Goal: Task Accomplishment & Management: Manage account settings

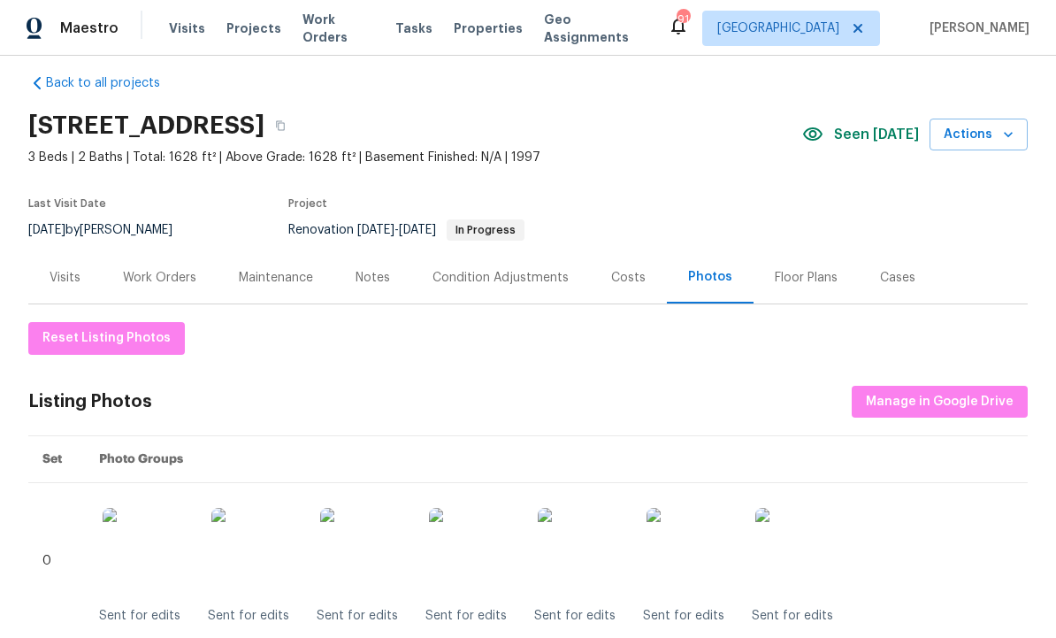
scroll to position [20, 0]
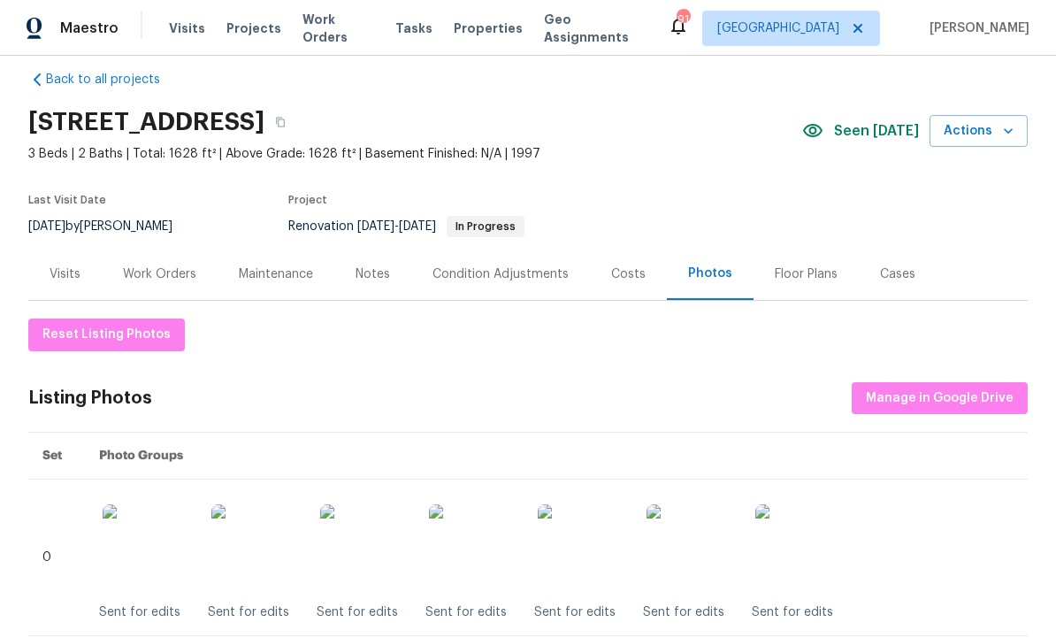
click at [158, 271] on div "Work Orders" at bounding box center [159, 274] width 73 height 18
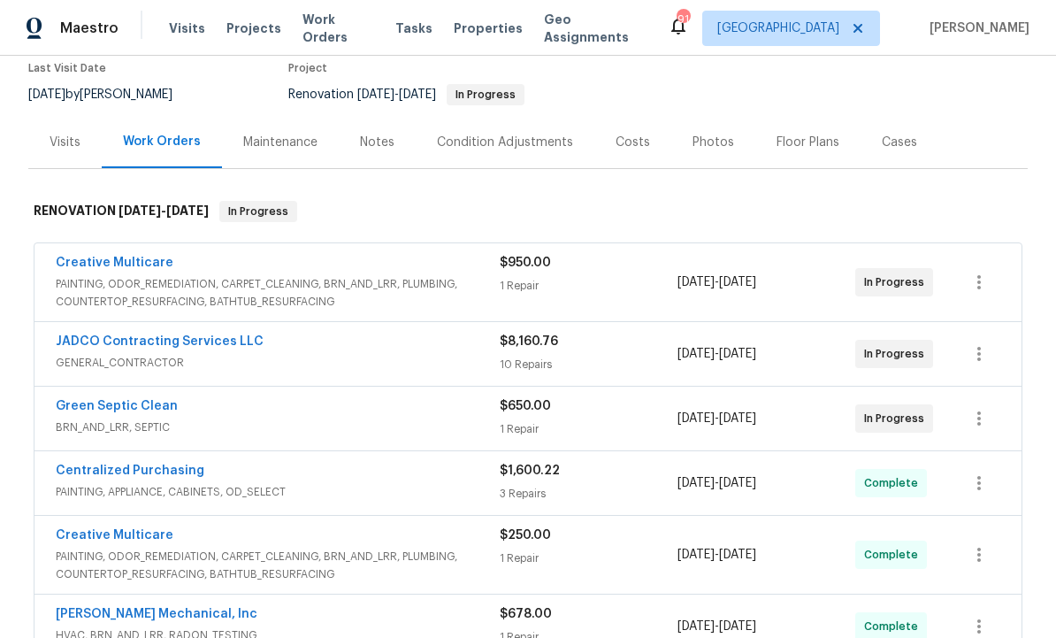
scroll to position [161, 0]
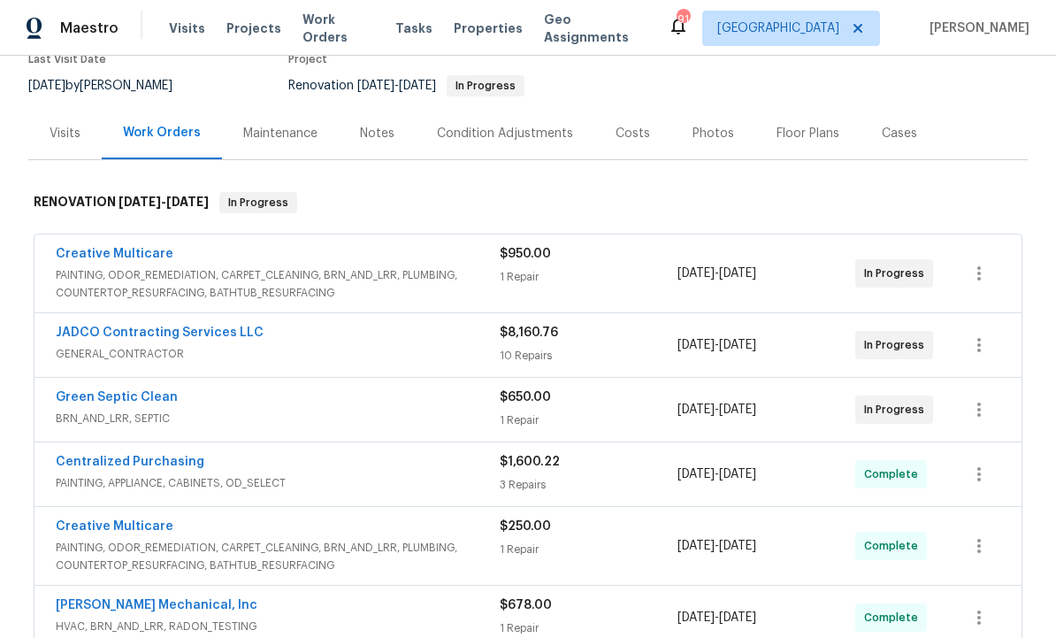
click at [211, 333] on link "JADCO Contracting Services LLC" at bounding box center [160, 332] width 208 height 12
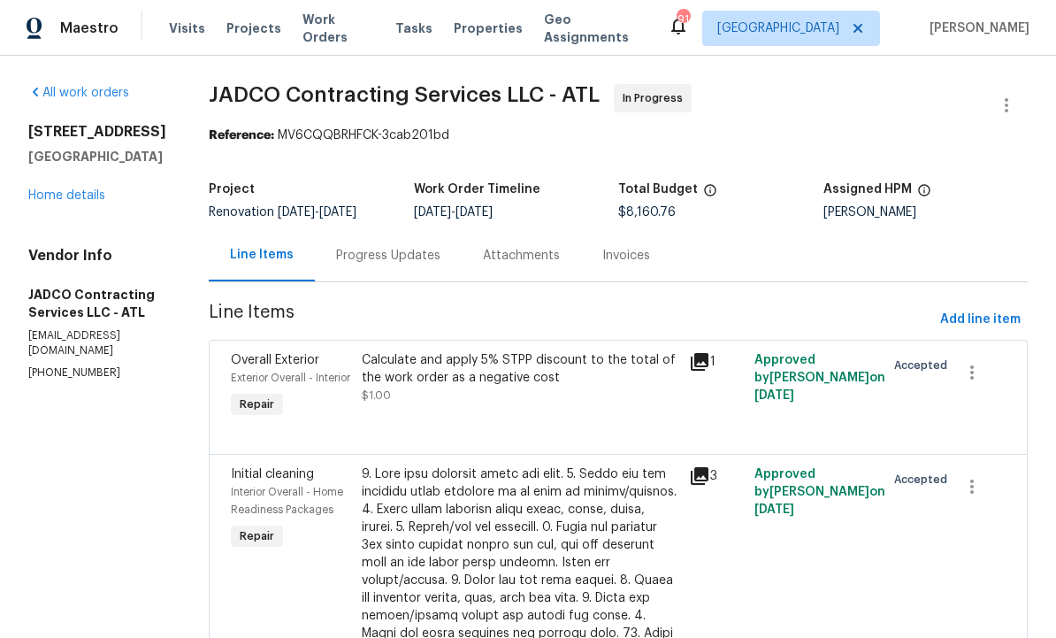
click at [549, 419] on div "Calculate and apply 5% STPP discount to the total of the work order as a negati…" at bounding box center [520, 386] width 327 height 81
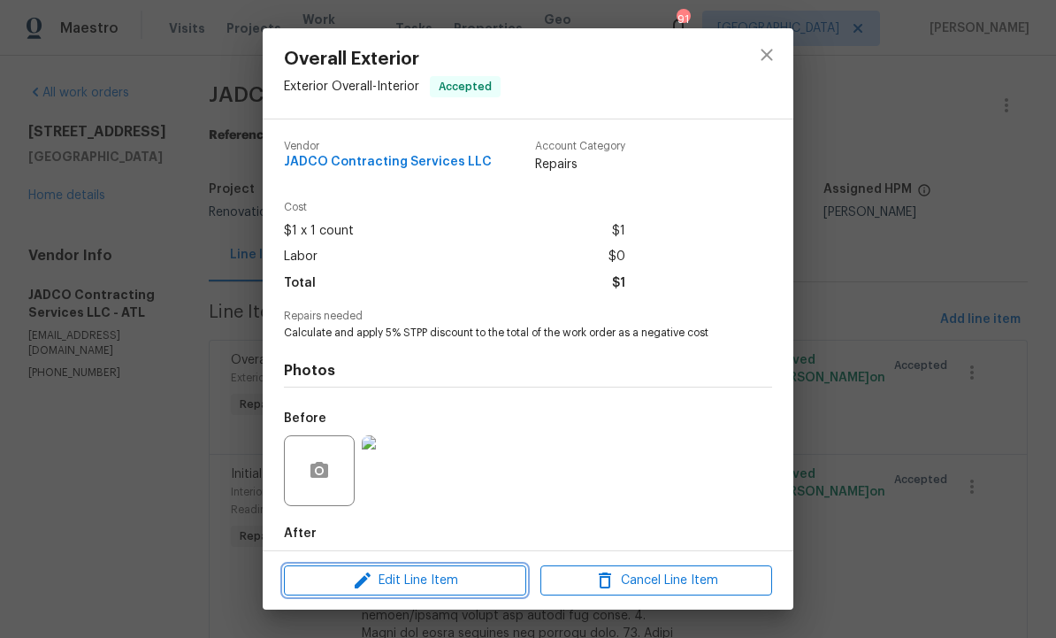
click at [444, 572] on span "Edit Line Item" at bounding box center [405, 581] width 232 height 22
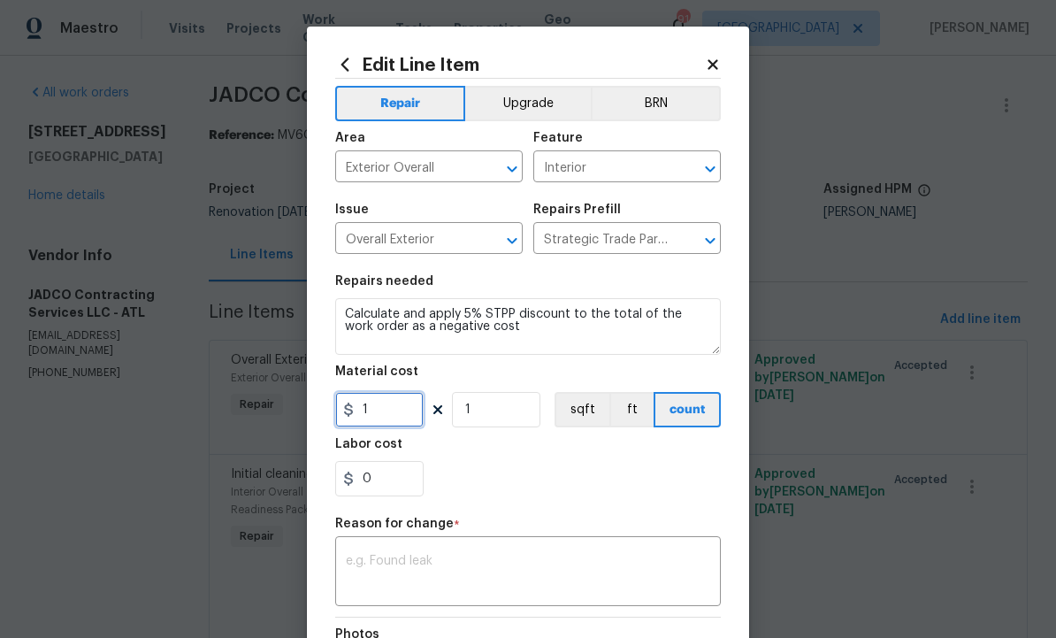
click at [395, 414] on input "1" at bounding box center [379, 409] width 88 height 35
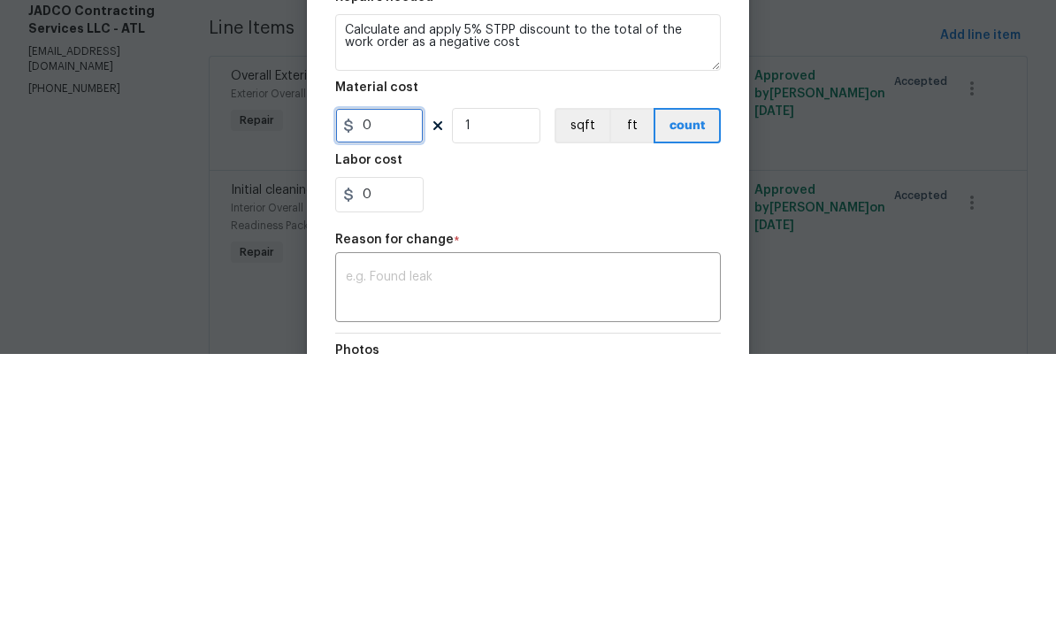
click at [363, 392] on input "0" at bounding box center [379, 409] width 88 height 35
click at [503, 461] on div "0" at bounding box center [528, 478] width 386 height 35
type input "-408"
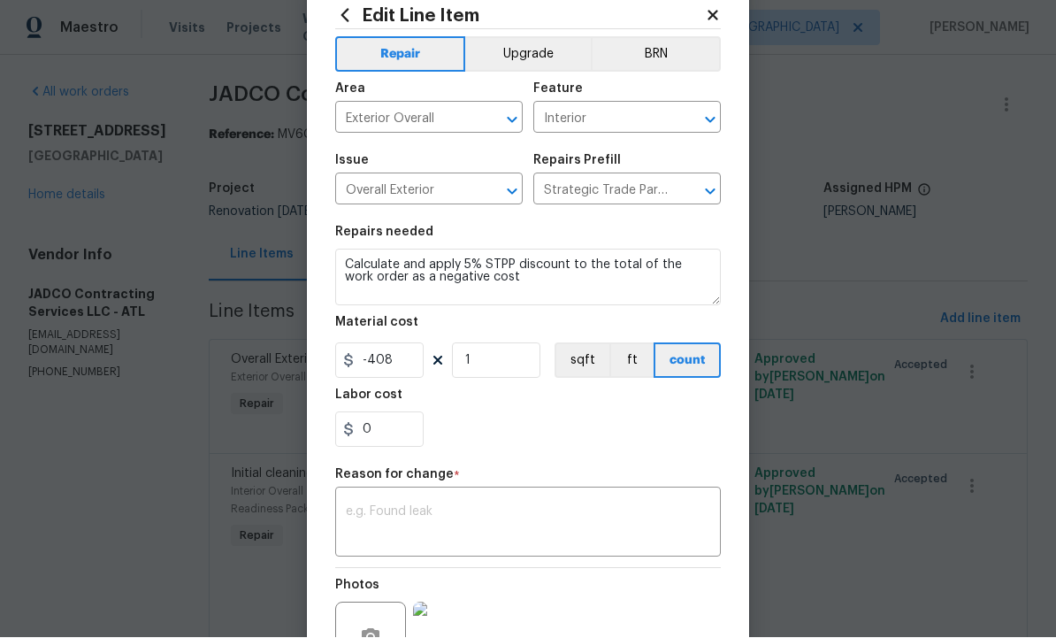
scroll to position [50, 0]
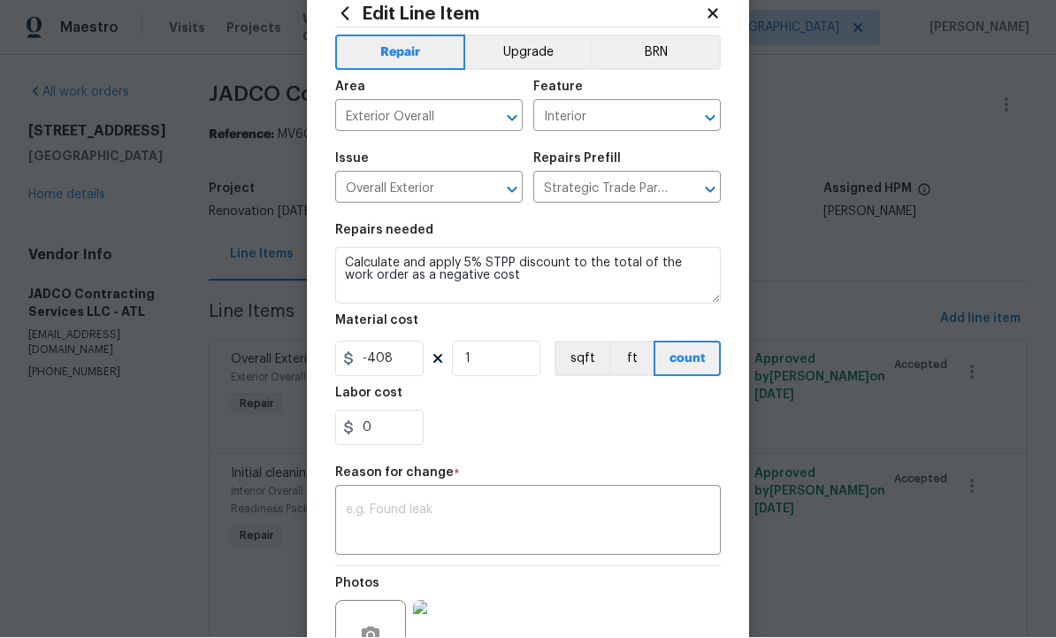
click at [448, 519] on textarea at bounding box center [528, 522] width 364 height 37
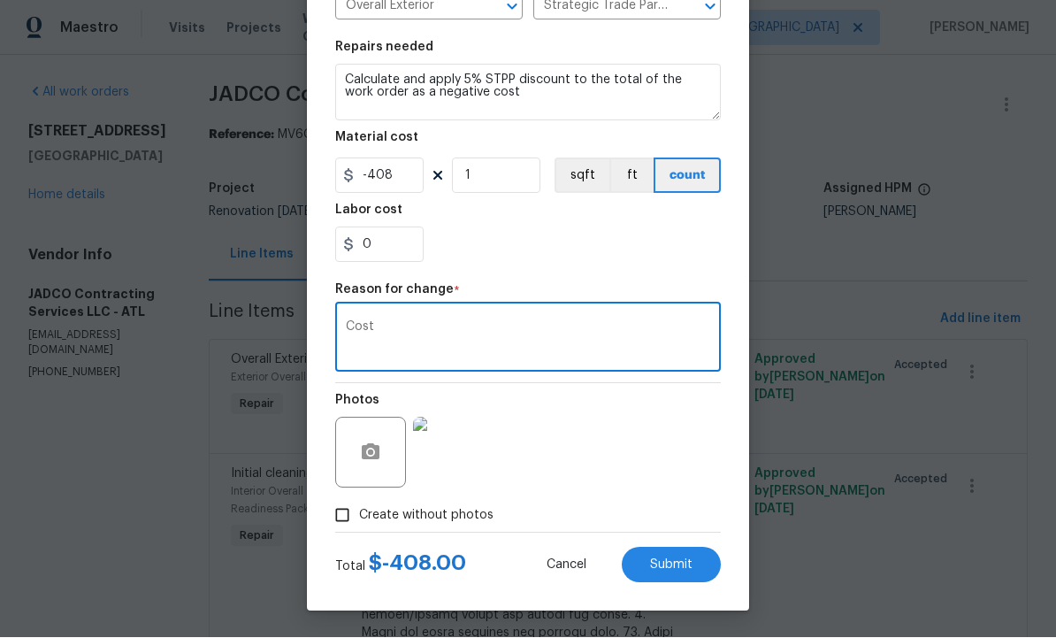
scroll to position [237, 0]
type textarea "Cost"
click at [677, 559] on span "Submit" at bounding box center [671, 565] width 42 height 13
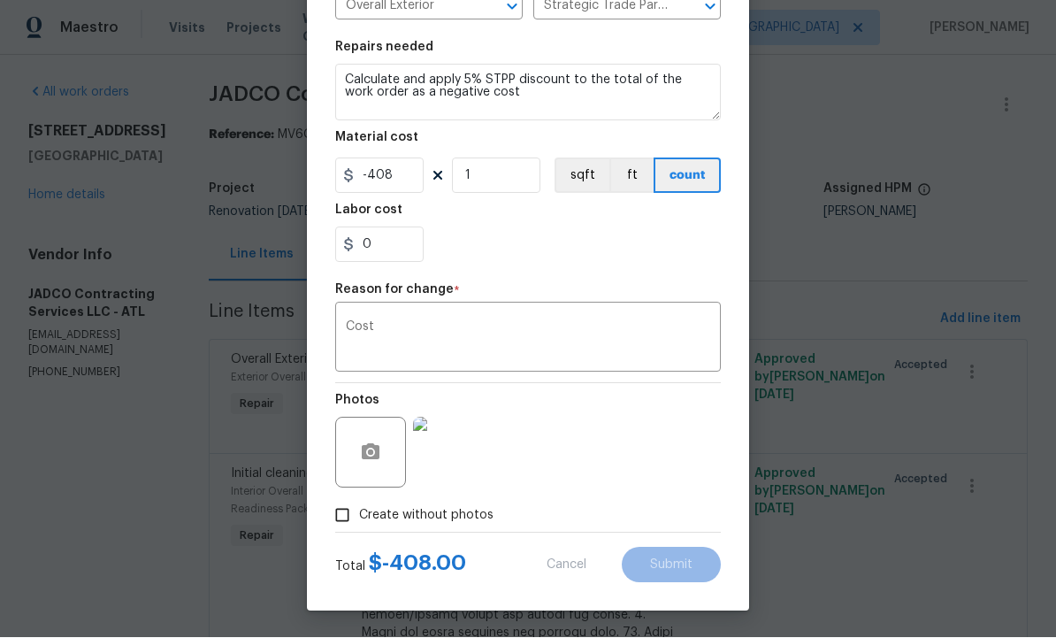
type input "1"
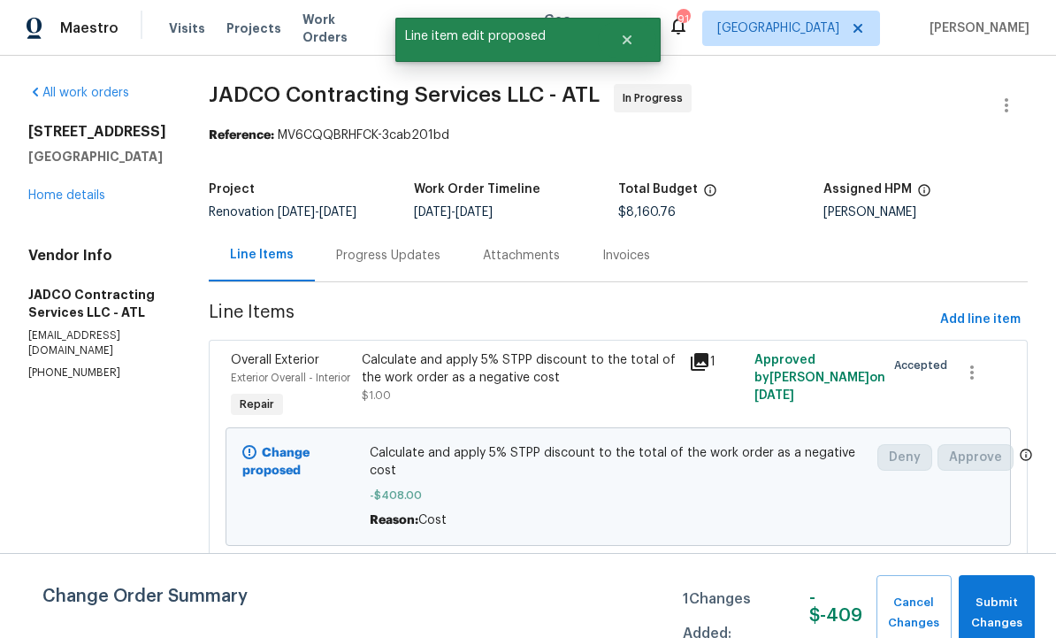
scroll to position [0, 0]
click at [1007, 608] on span "Submit Changes" at bounding box center [997, 613] width 58 height 41
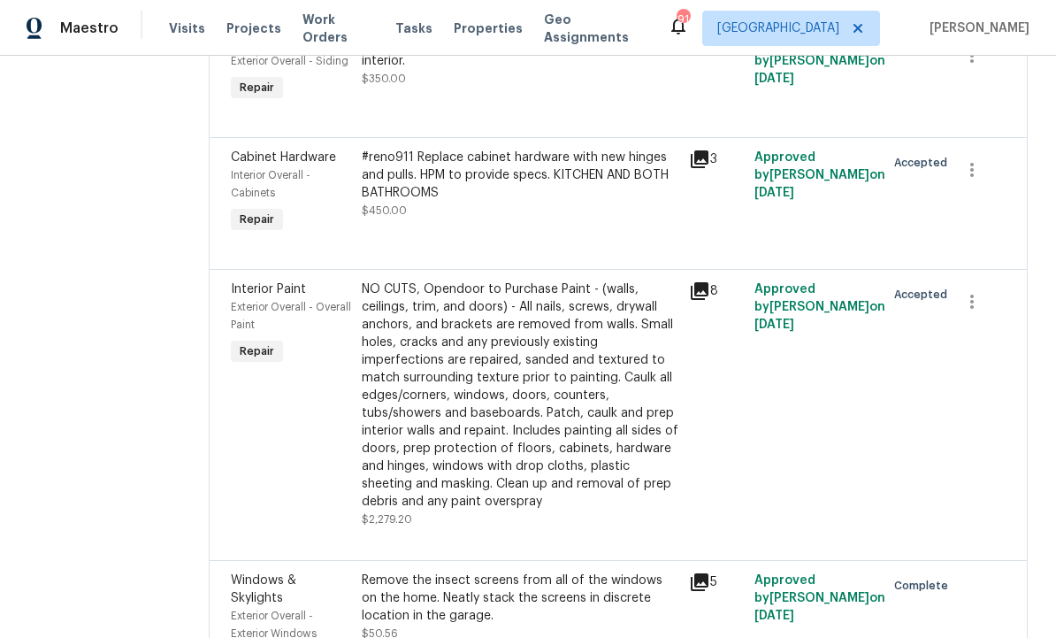
scroll to position [1270, 0]
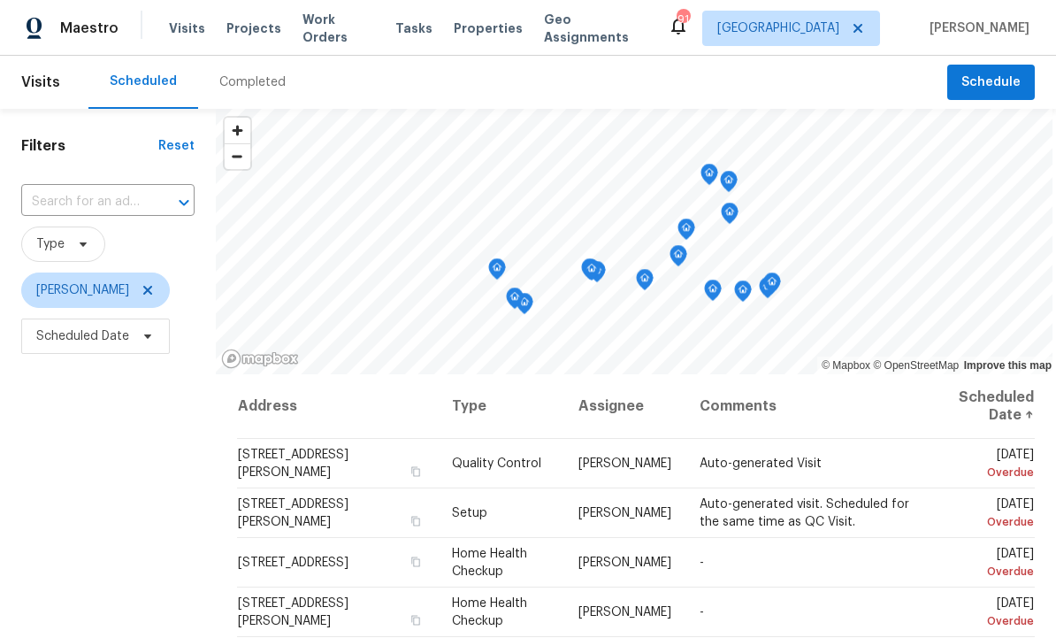
click at [904, 456] on td "Auto-generated Visit" at bounding box center [806, 464] width 240 height 50
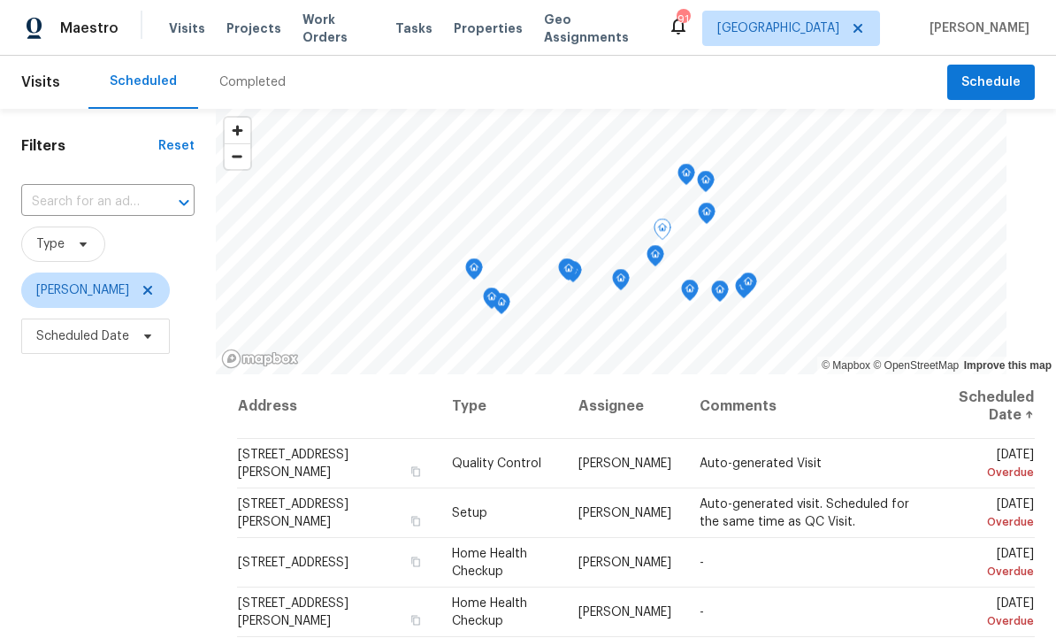
click at [0, 0] on icon at bounding box center [0, 0] width 0 height 0
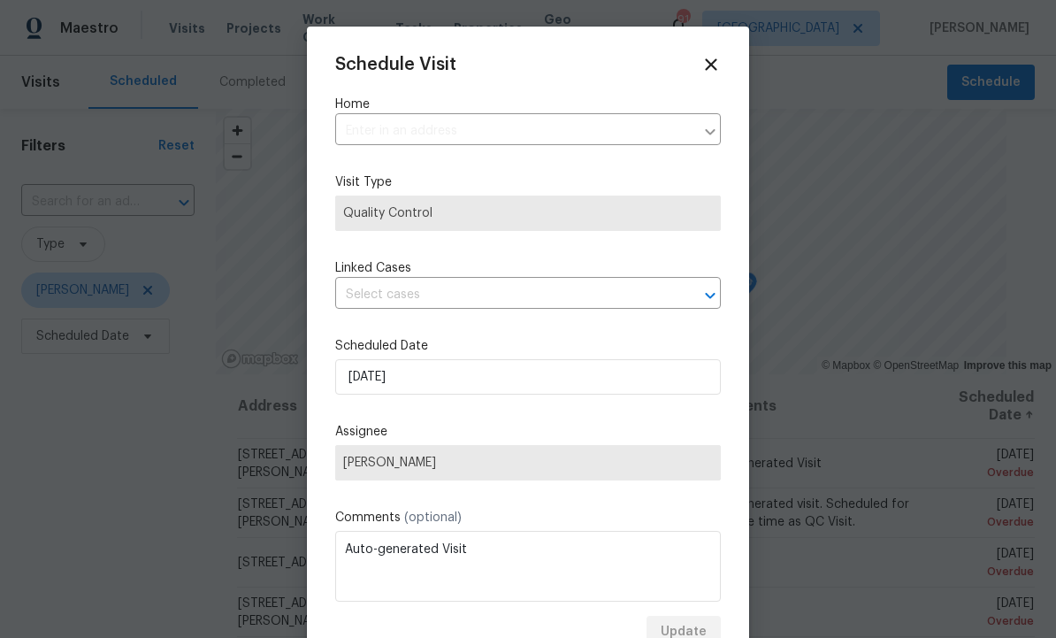
type input "[STREET_ADDRESS][PERSON_NAME]"
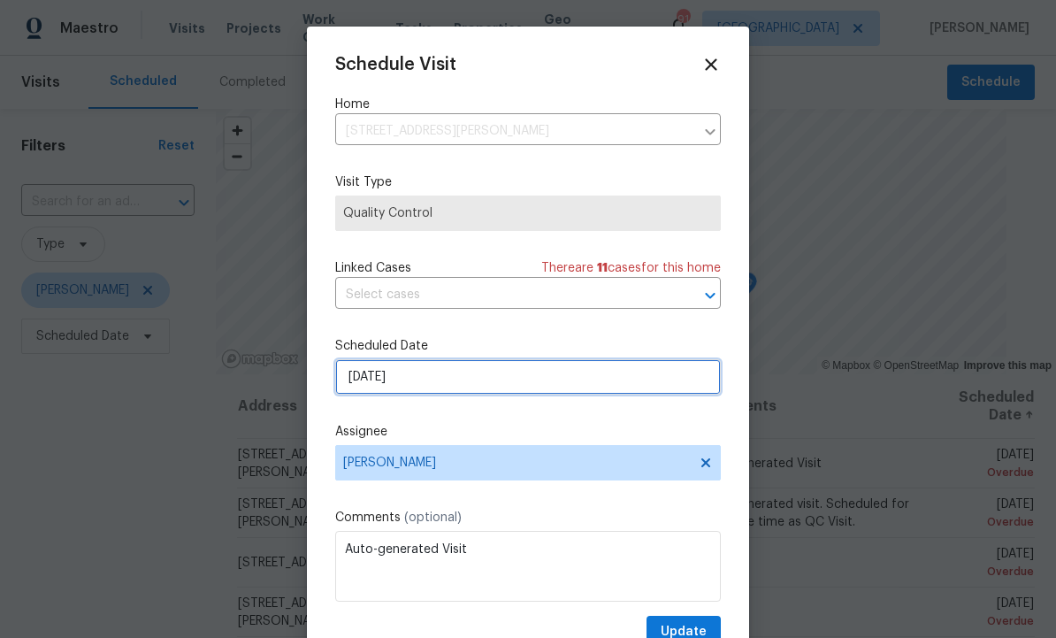
click at [436, 378] on input "[DATE]" at bounding box center [528, 376] width 386 height 35
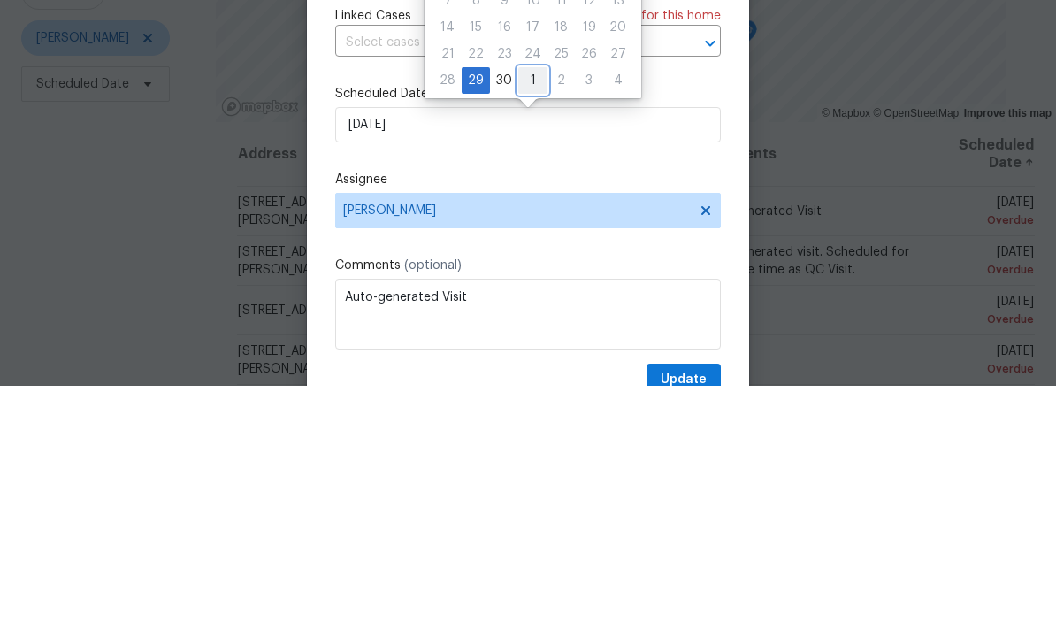
click at [534, 320] on div "1" at bounding box center [532, 332] width 29 height 25
type input "[DATE]"
select select "9"
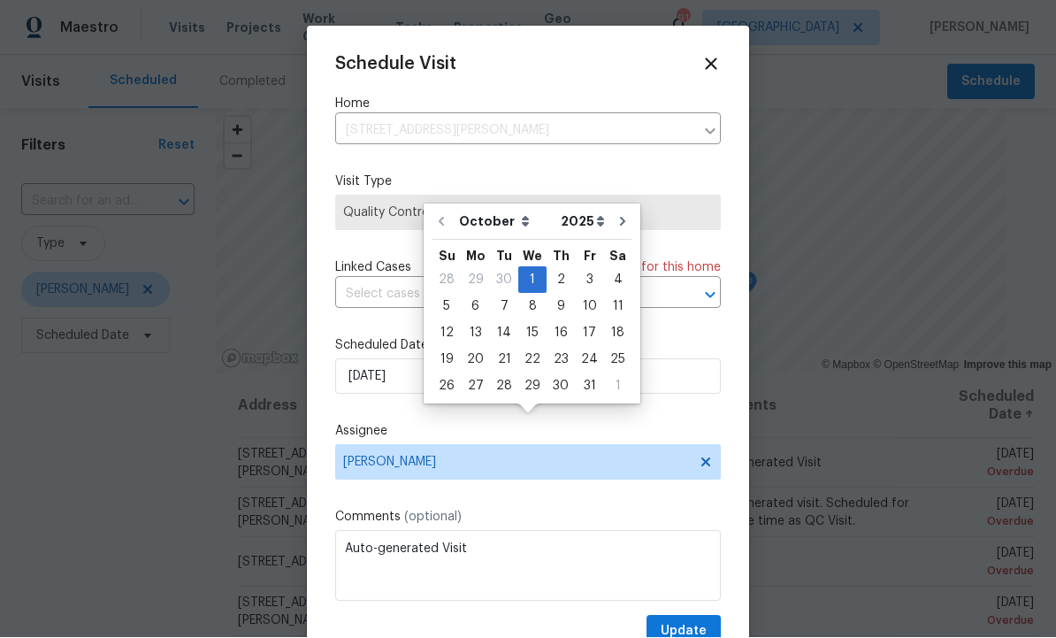
scroll to position [5, 0]
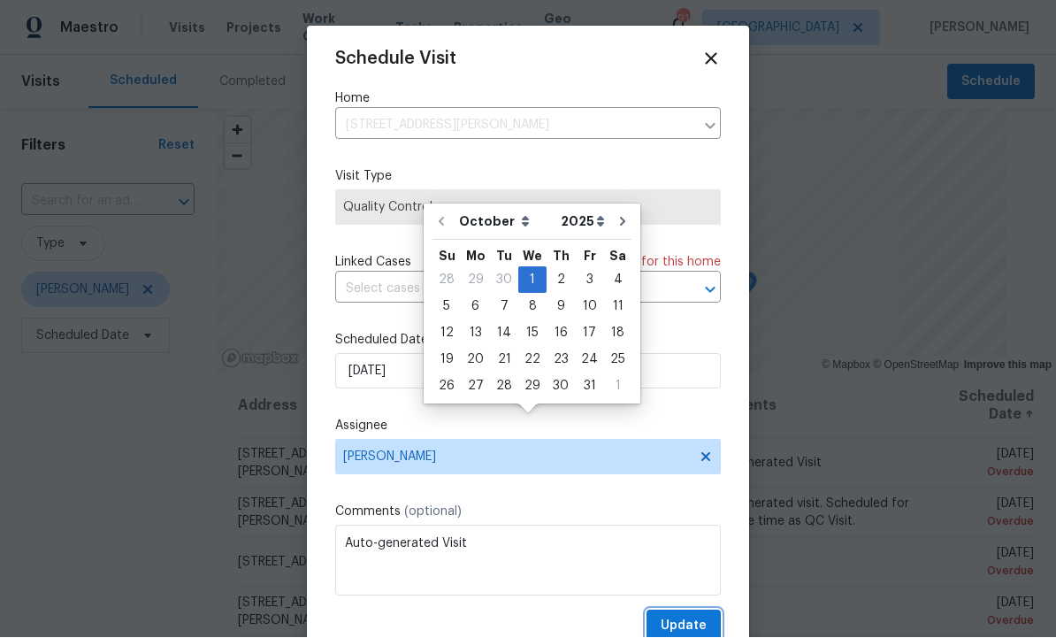
click at [702, 620] on span "Update" at bounding box center [684, 627] width 46 height 22
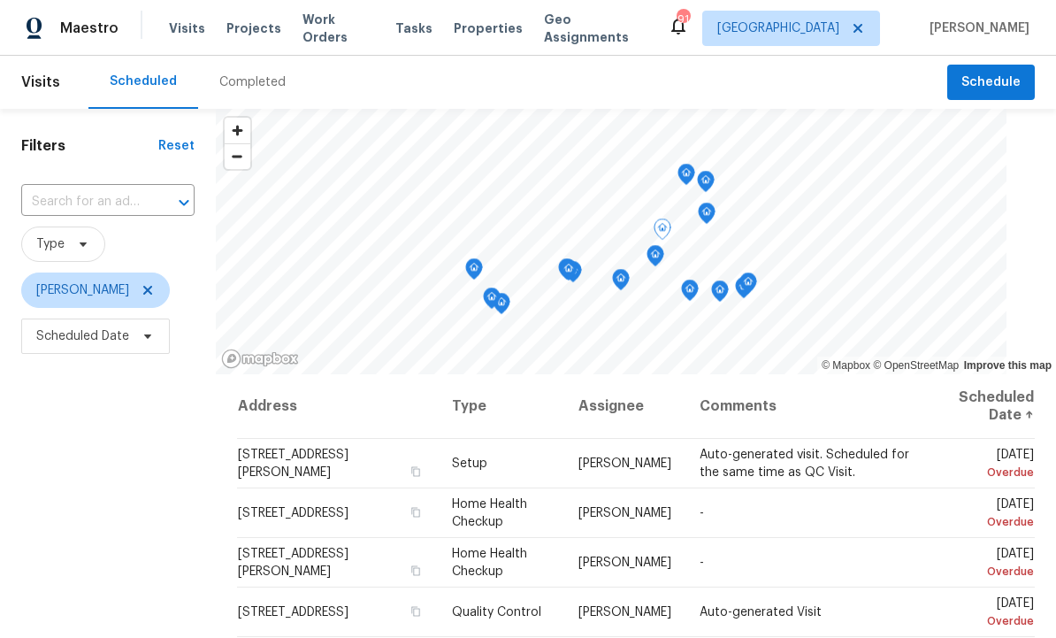
click at [0, 0] on icon at bounding box center [0, 0] width 0 height 0
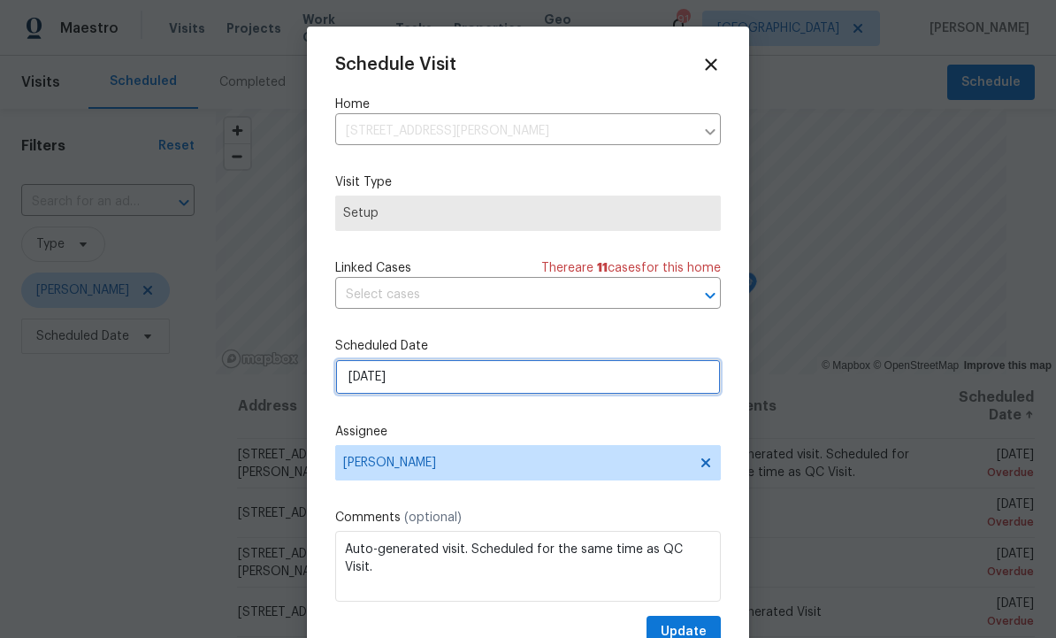
click at [462, 383] on input "[DATE]" at bounding box center [528, 376] width 386 height 35
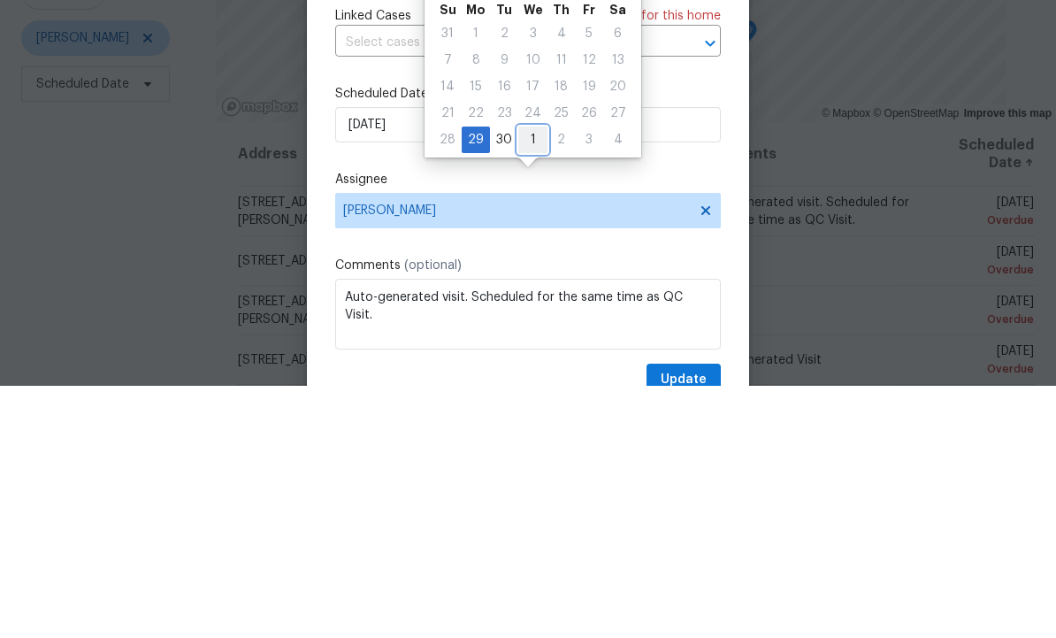
click at [533, 380] on div "1" at bounding box center [532, 392] width 29 height 25
type input "[DATE]"
select select "9"
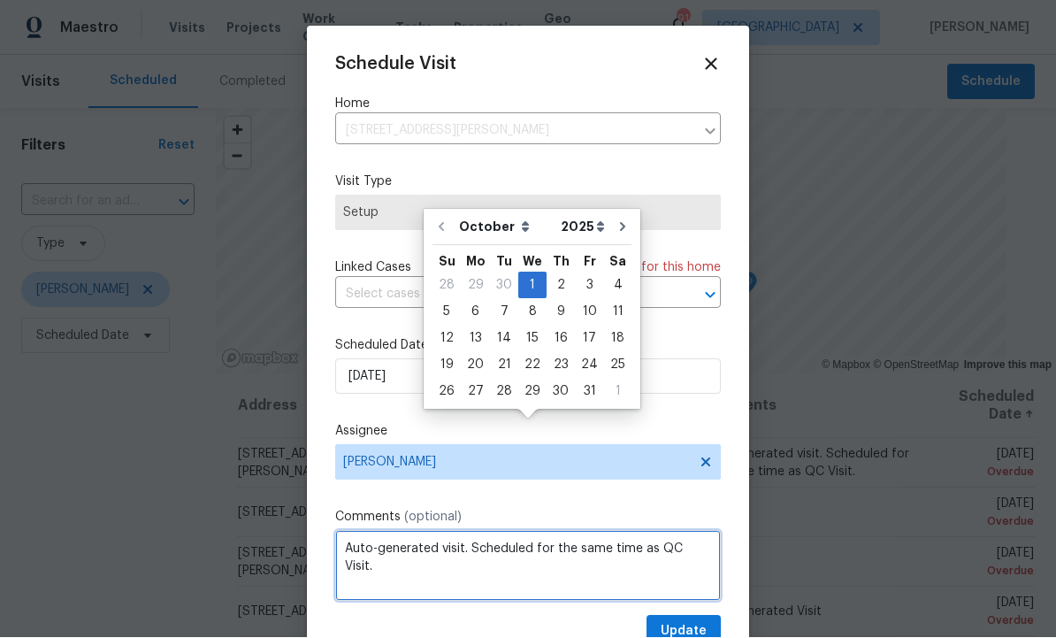
click at [699, 602] on textarea "Auto-generated visit. Scheduled for the same time as QC Visit." at bounding box center [528, 566] width 386 height 71
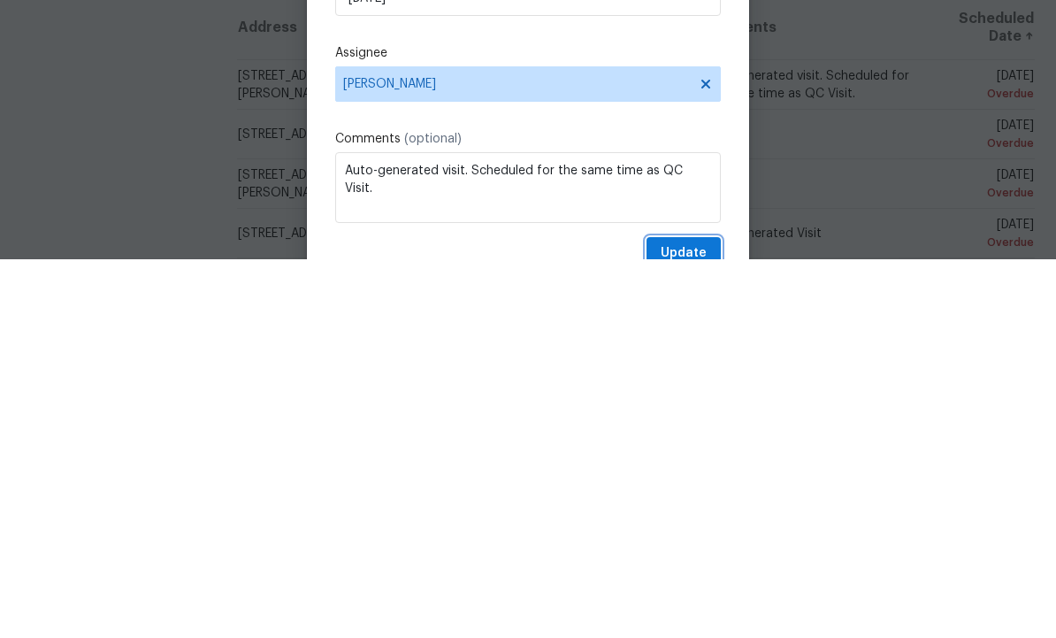
click at [695, 616] on button "Update" at bounding box center [684, 632] width 74 height 33
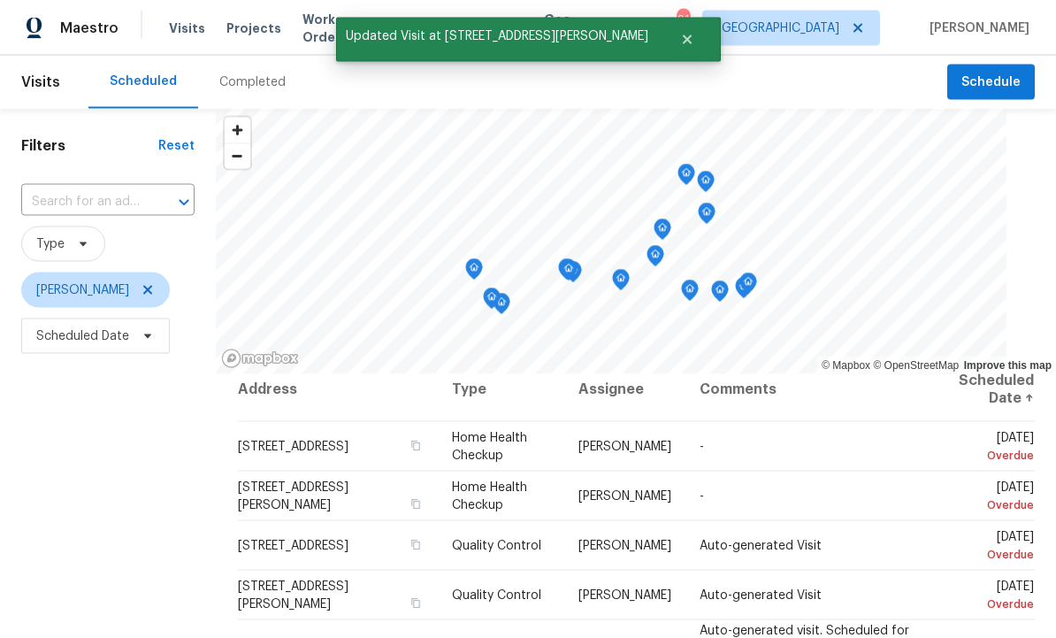
scroll to position [41, 0]
click at [0, 0] on icon at bounding box center [0, 0] width 0 height 0
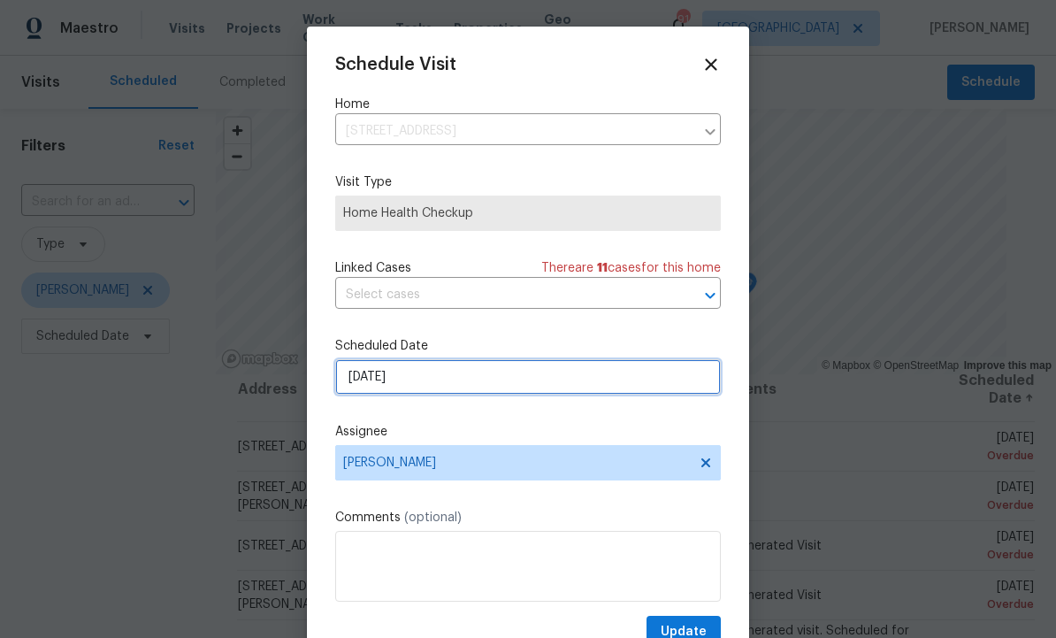
click at [437, 380] on input "[DATE]" at bounding box center [528, 376] width 386 height 35
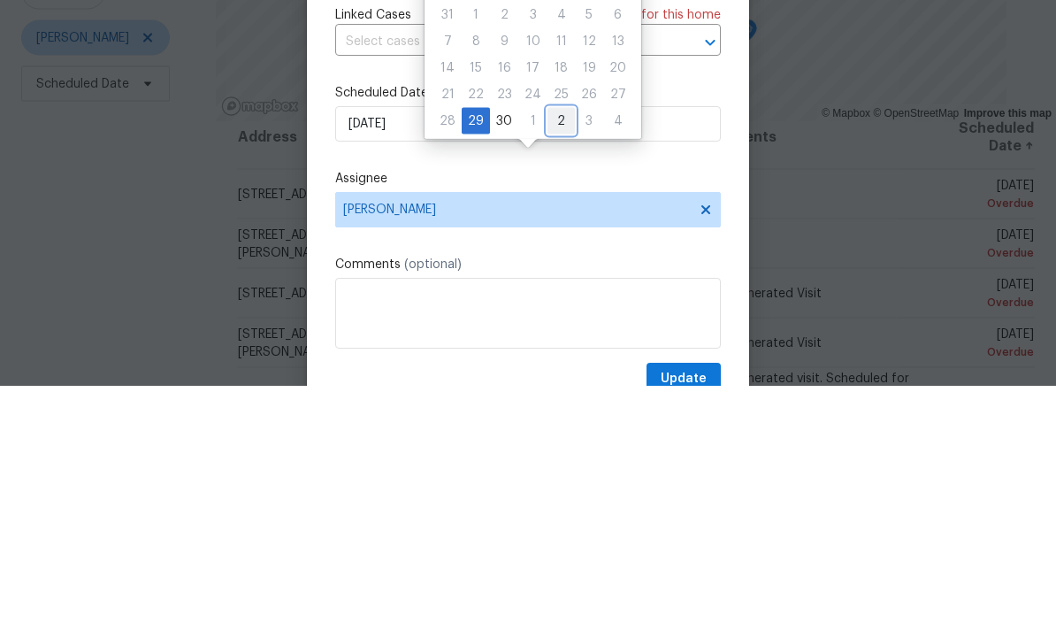
click at [556, 361] on div "2" at bounding box center [561, 373] width 27 height 25
type input "[DATE]"
select select "9"
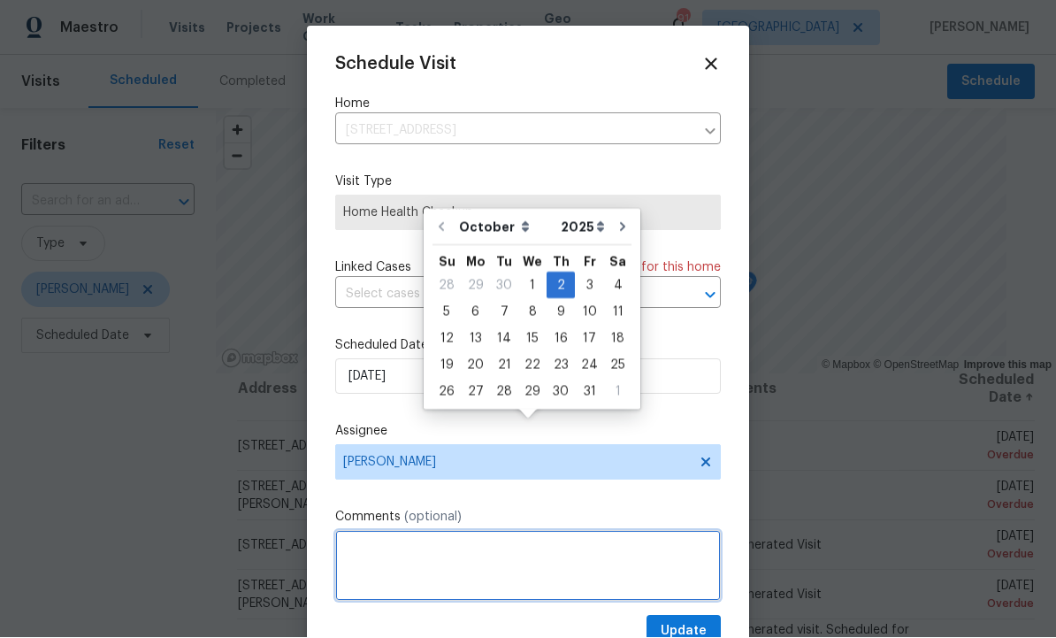
click at [690, 602] on textarea at bounding box center [528, 566] width 386 height 71
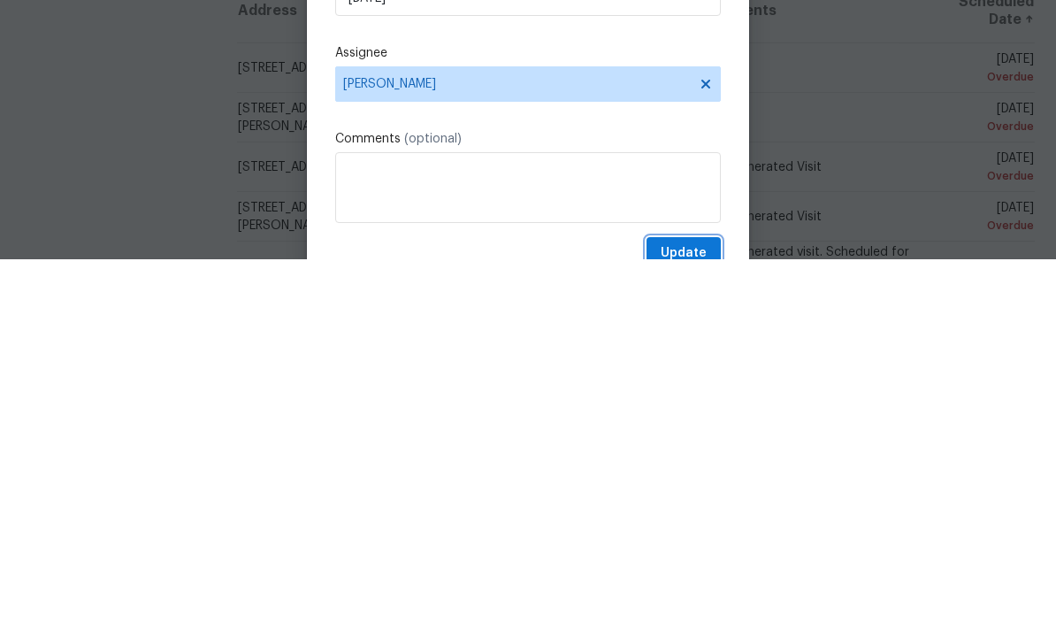
click at [686, 621] on span "Update" at bounding box center [684, 632] width 46 height 22
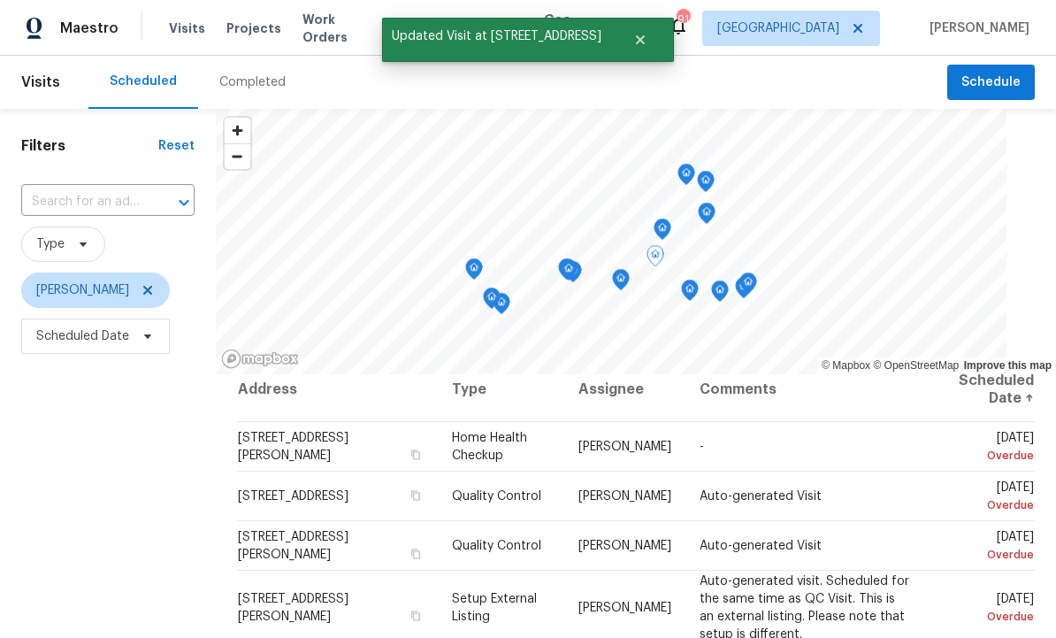
click at [0, 0] on icon at bounding box center [0, 0] width 0 height 0
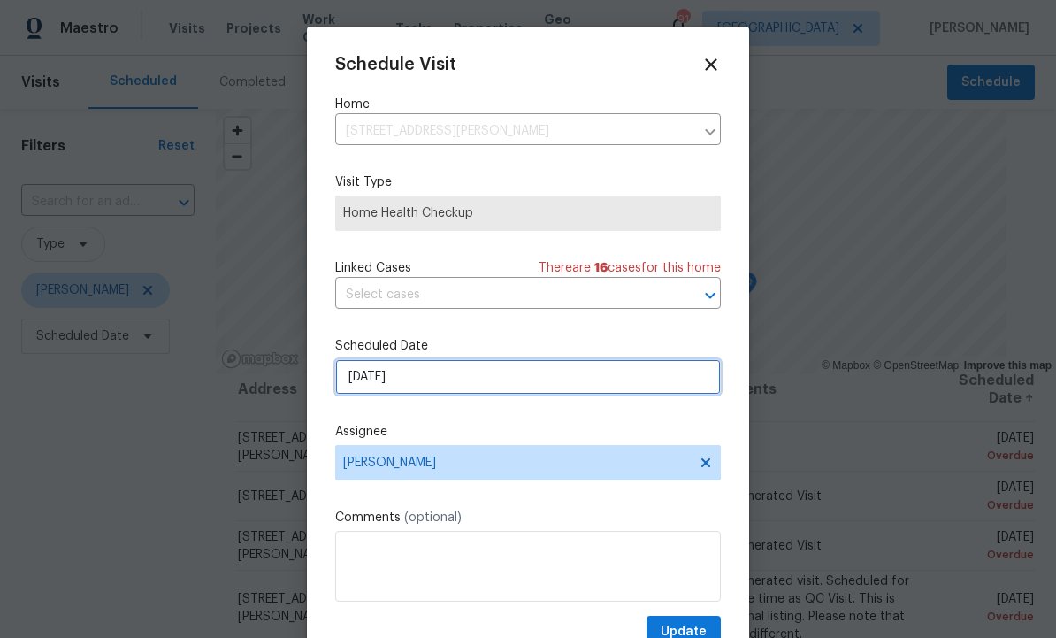
click at [447, 380] on input "[DATE]" at bounding box center [528, 376] width 386 height 35
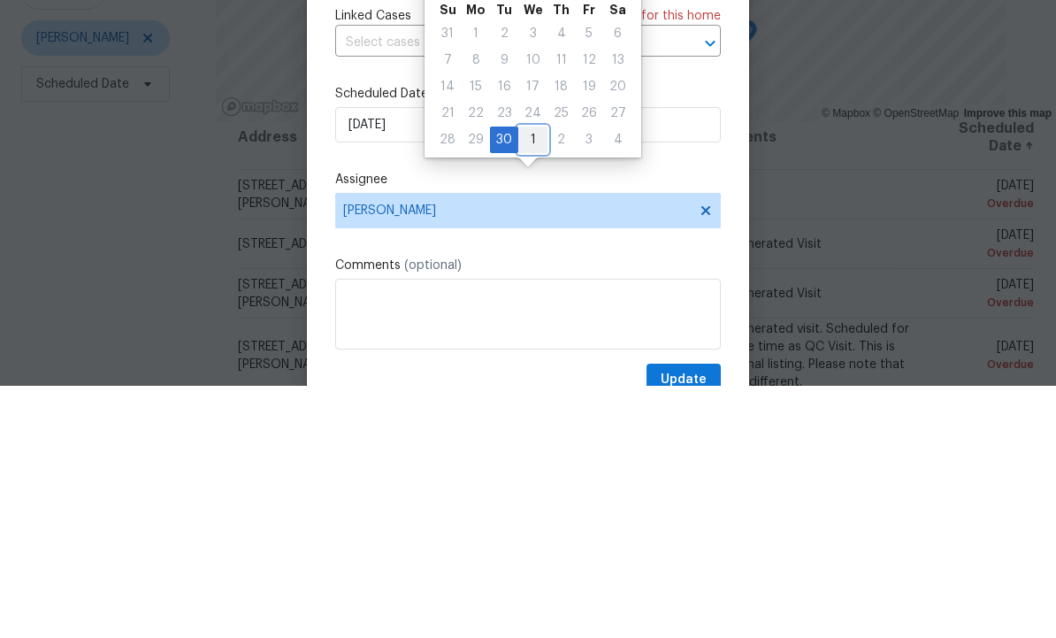
click at [533, 380] on div "1" at bounding box center [532, 392] width 29 height 25
type input "[DATE]"
select select "9"
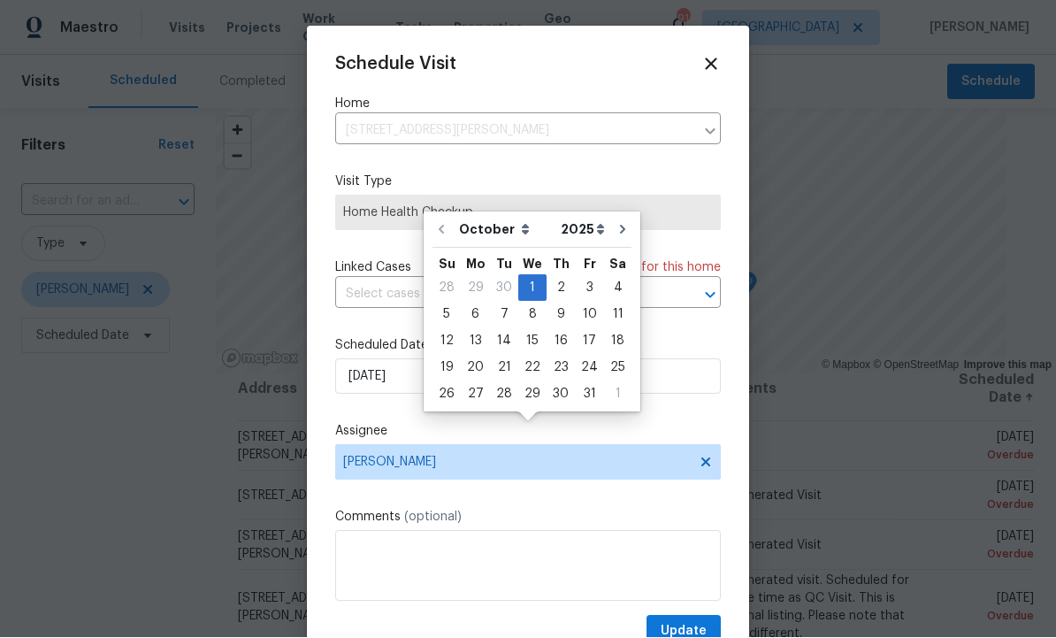
scroll to position [0, 0]
click at [724, 59] on div "Schedule Visit Home [STREET_ADDRESS][PERSON_NAME] ​ Visit Type Home Health Chec…" at bounding box center [528, 336] width 442 height 619
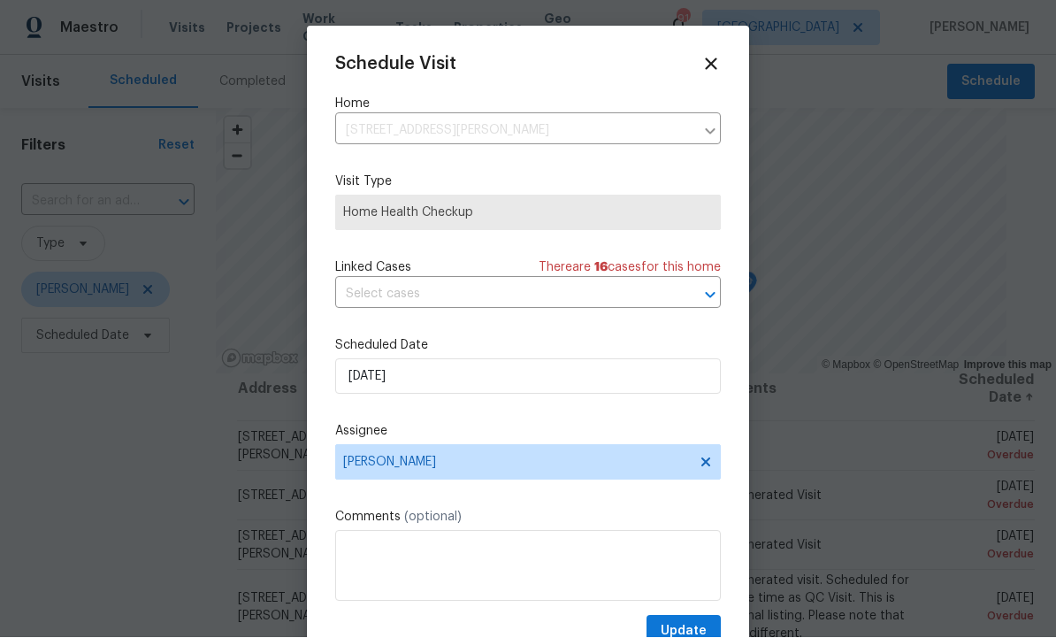
click at [719, 62] on icon at bounding box center [711, 64] width 19 height 19
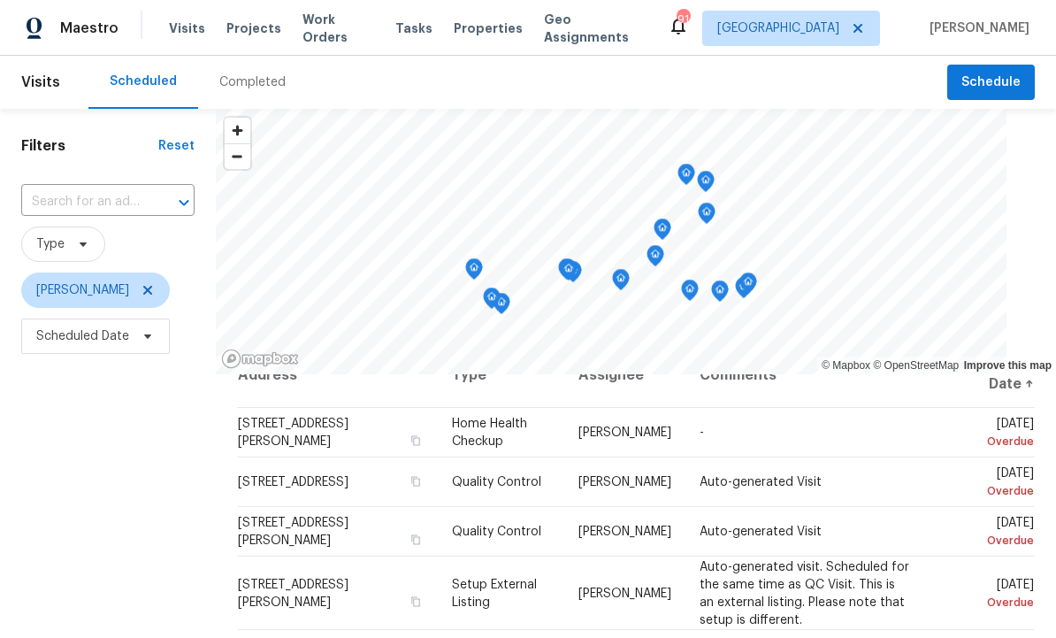
scroll to position [32, 0]
click at [0, 0] on icon at bounding box center [0, 0] width 0 height 0
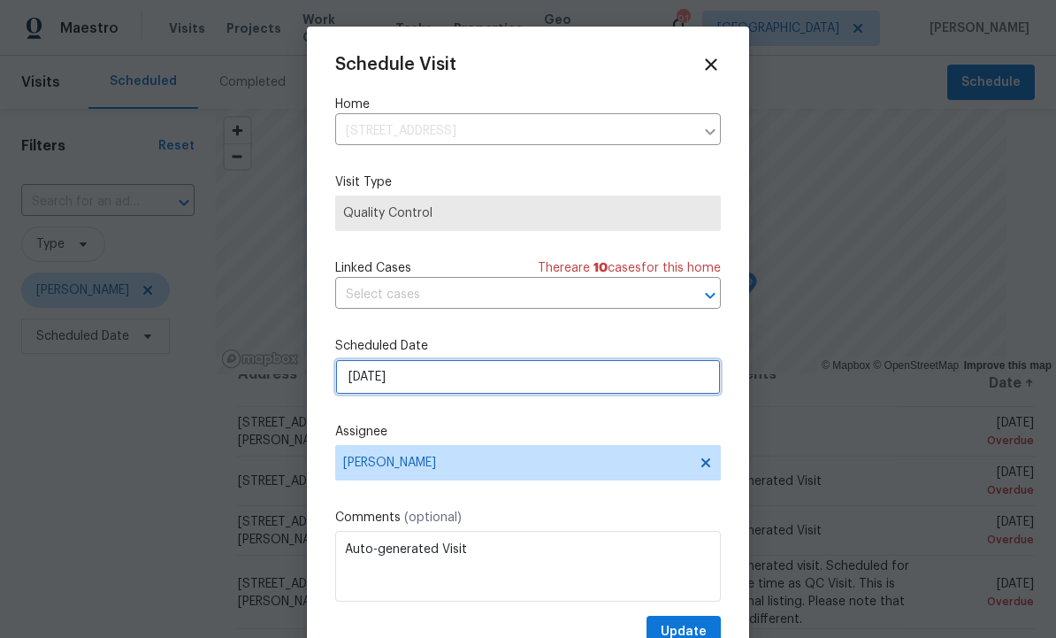
click at [449, 382] on input "[DATE]" at bounding box center [528, 376] width 386 height 35
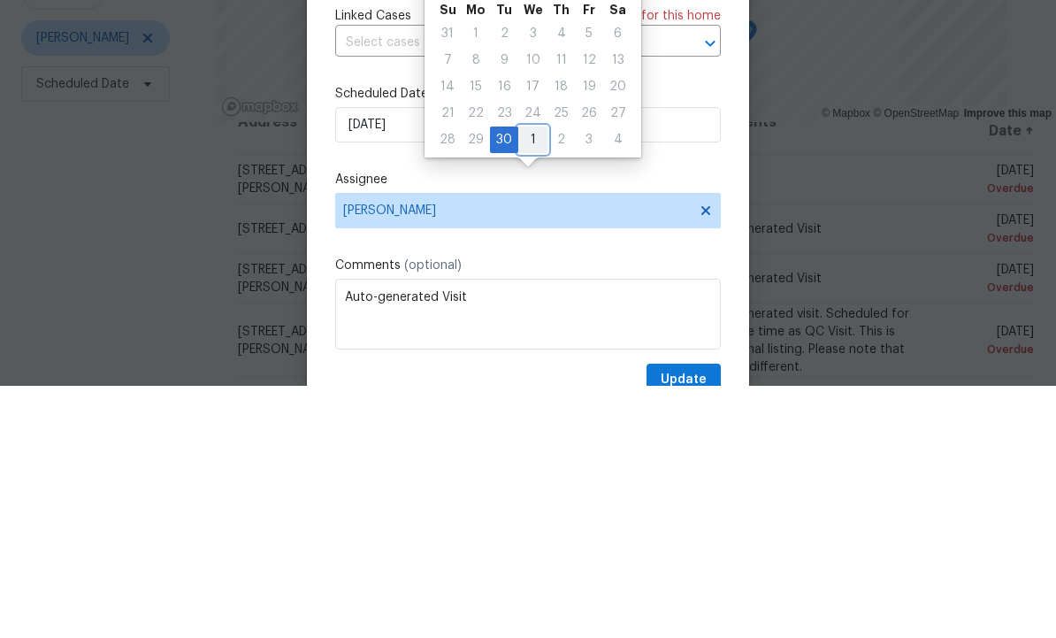
click at [532, 380] on div "1" at bounding box center [532, 392] width 29 height 25
type input "[DATE]"
select select "9"
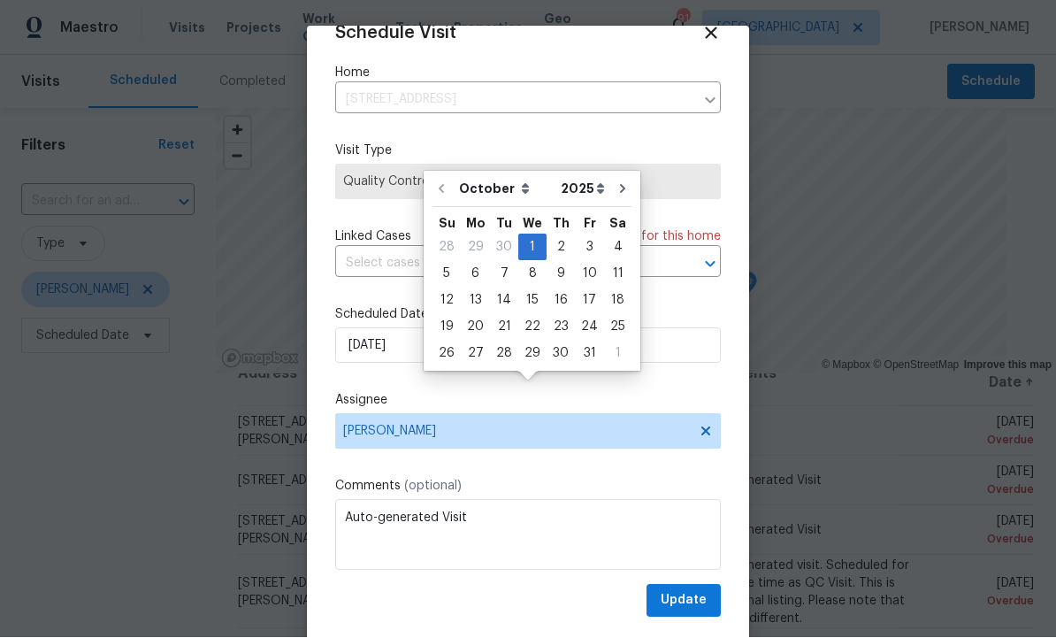
scroll to position [35, 0]
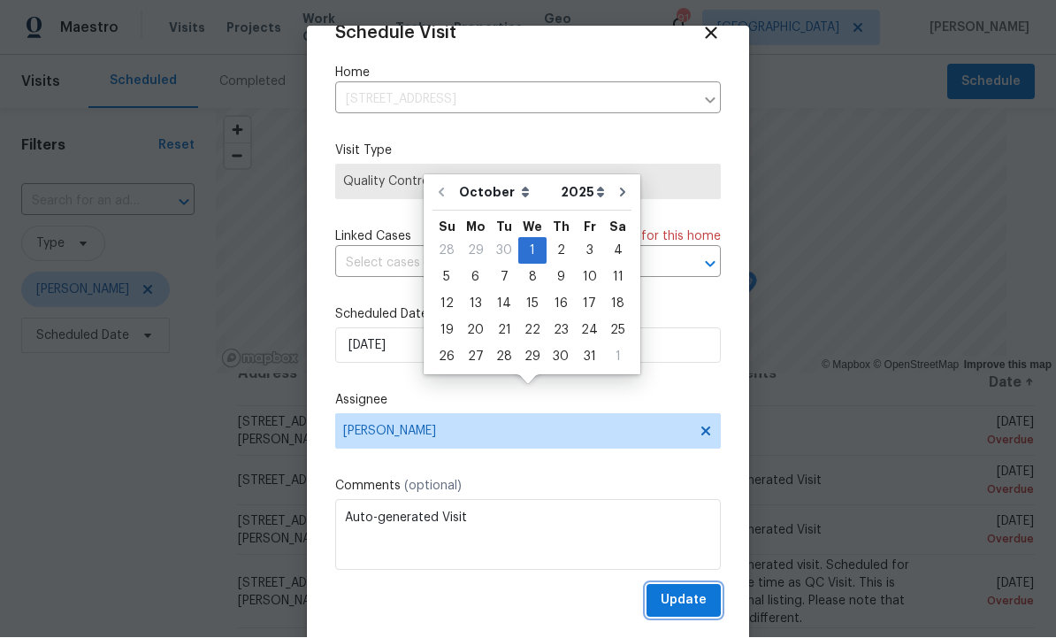
click at [694, 597] on span "Update" at bounding box center [684, 601] width 46 height 22
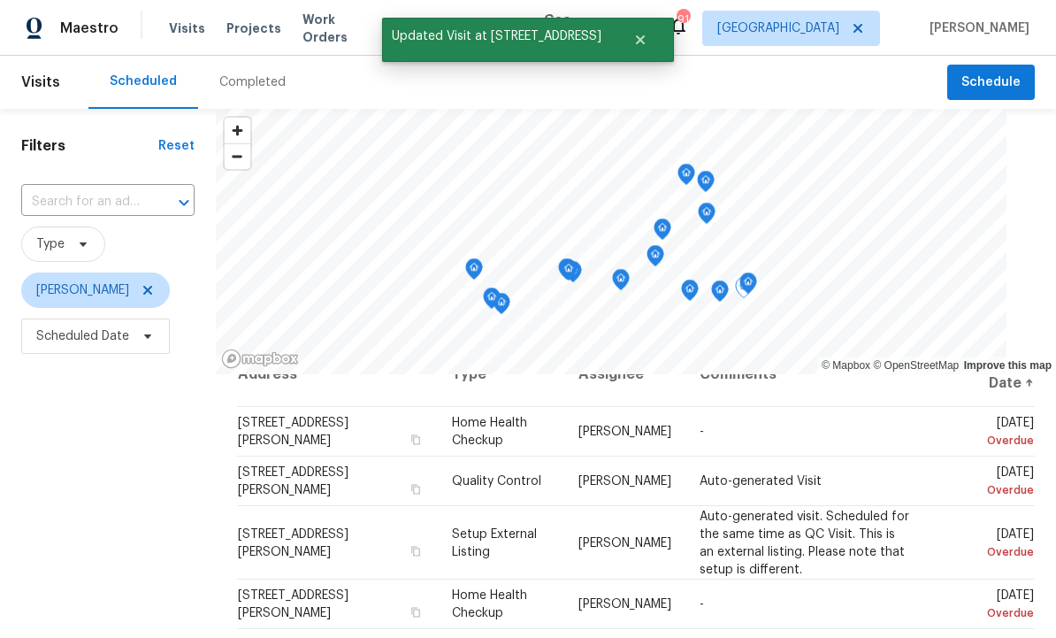
click at [0, 0] on icon at bounding box center [0, 0] width 0 height 0
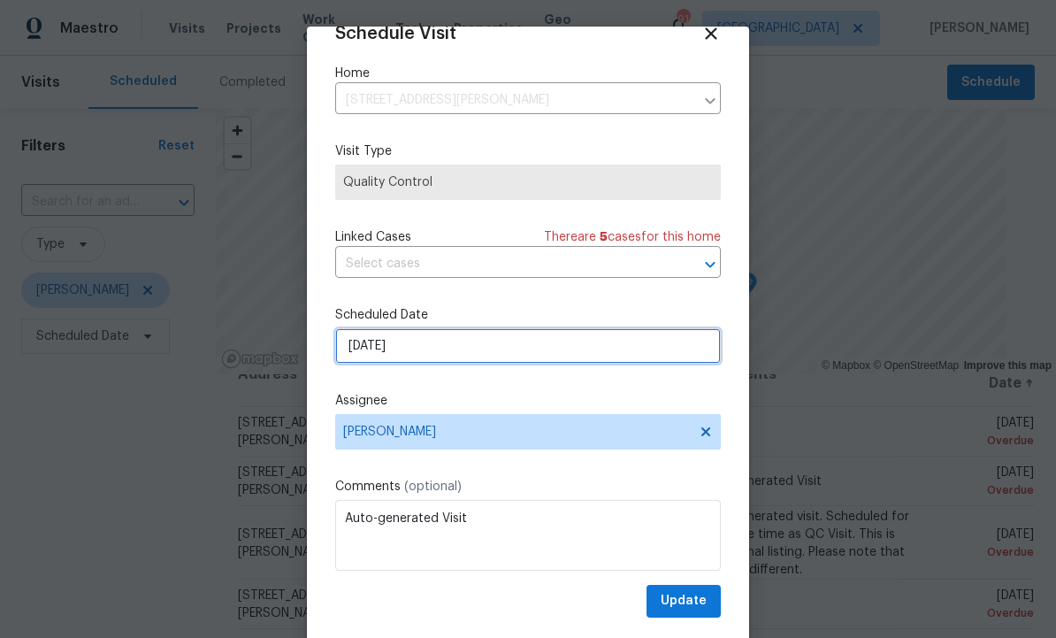
click at [472, 344] on input "[DATE]" at bounding box center [528, 345] width 386 height 35
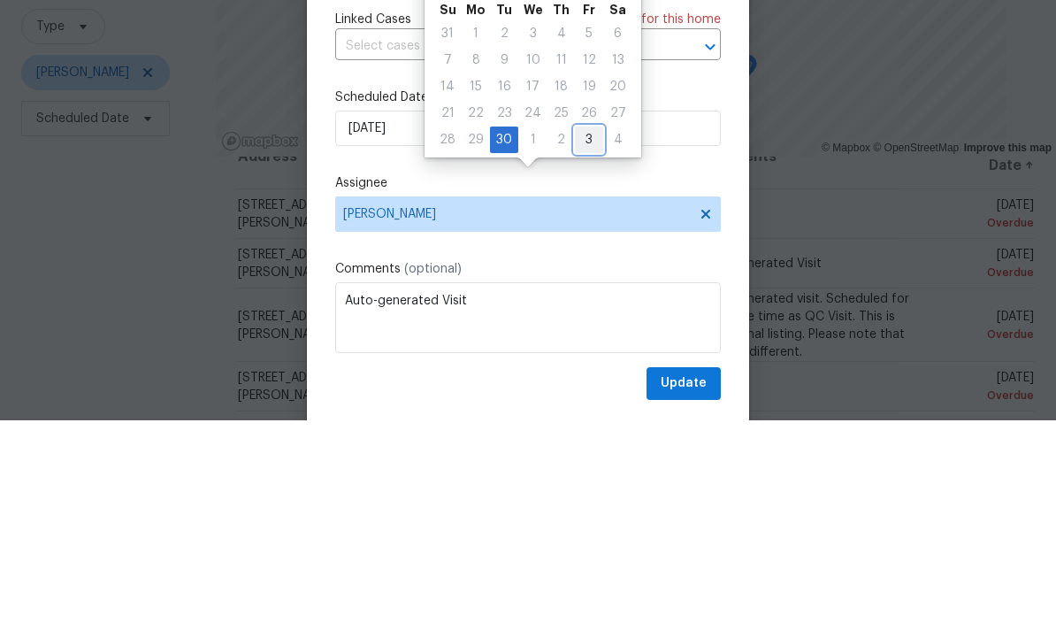
click at [588, 345] on div "3" at bounding box center [589, 357] width 28 height 25
type input "[DATE]"
select select "9"
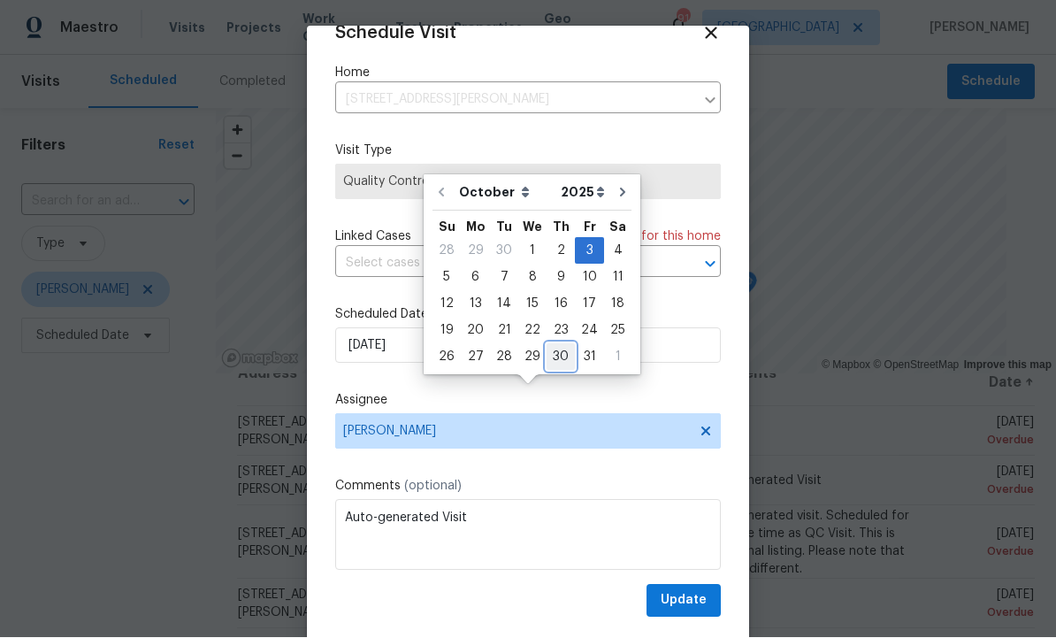
click at [556, 345] on div "30" at bounding box center [561, 357] width 28 height 25
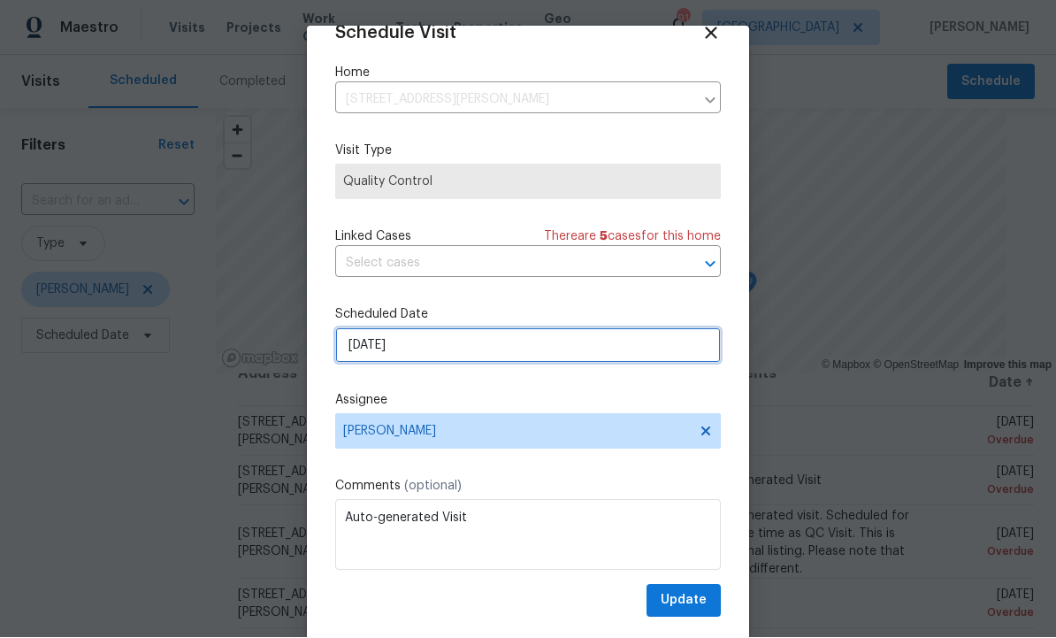
click at [487, 349] on input "[DATE]" at bounding box center [528, 345] width 386 height 35
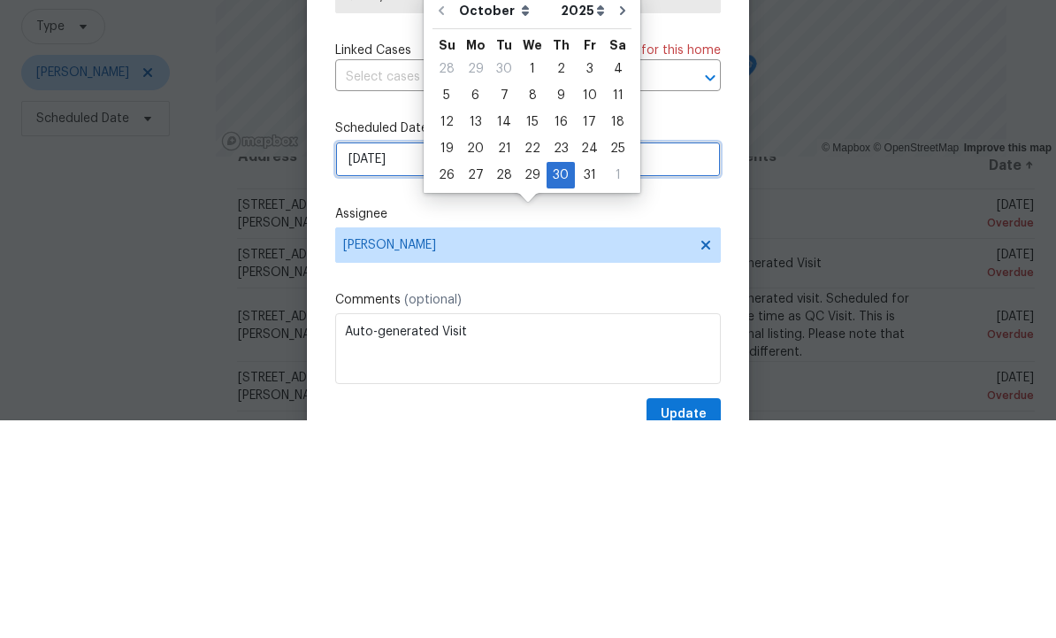
scroll to position [0, 0]
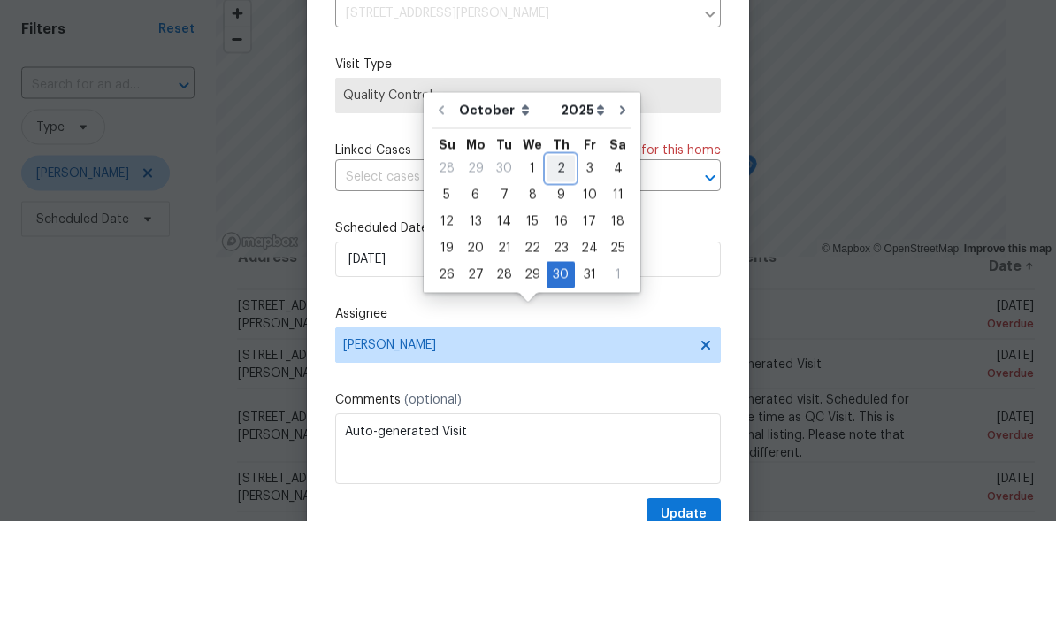
click at [556, 273] on div "2" at bounding box center [561, 285] width 28 height 25
type input "[DATE]"
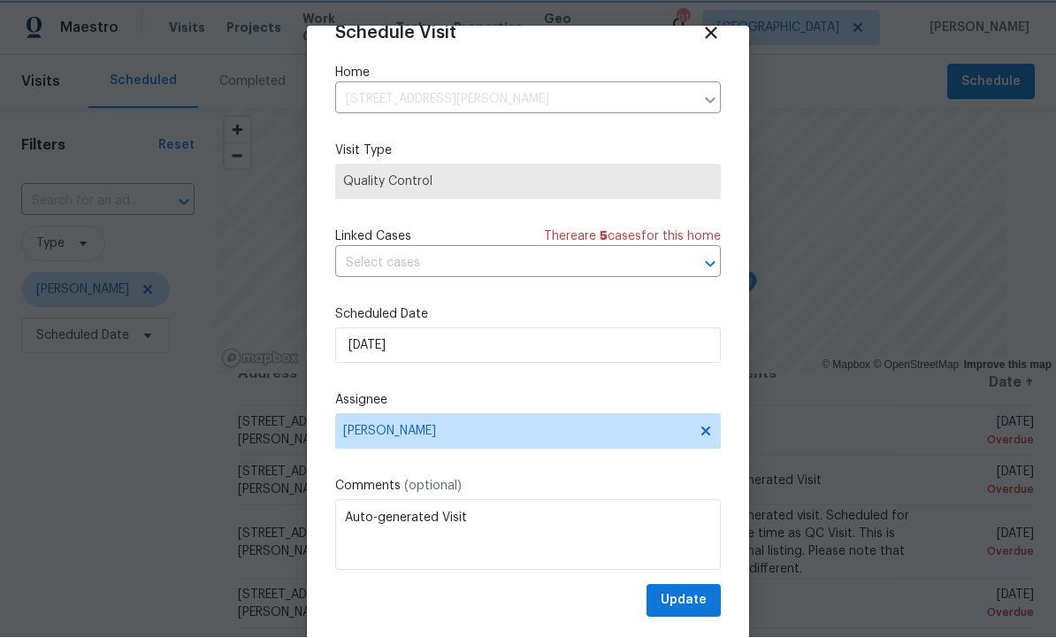
scroll to position [35, 0]
click at [690, 593] on span "Update" at bounding box center [684, 601] width 46 height 22
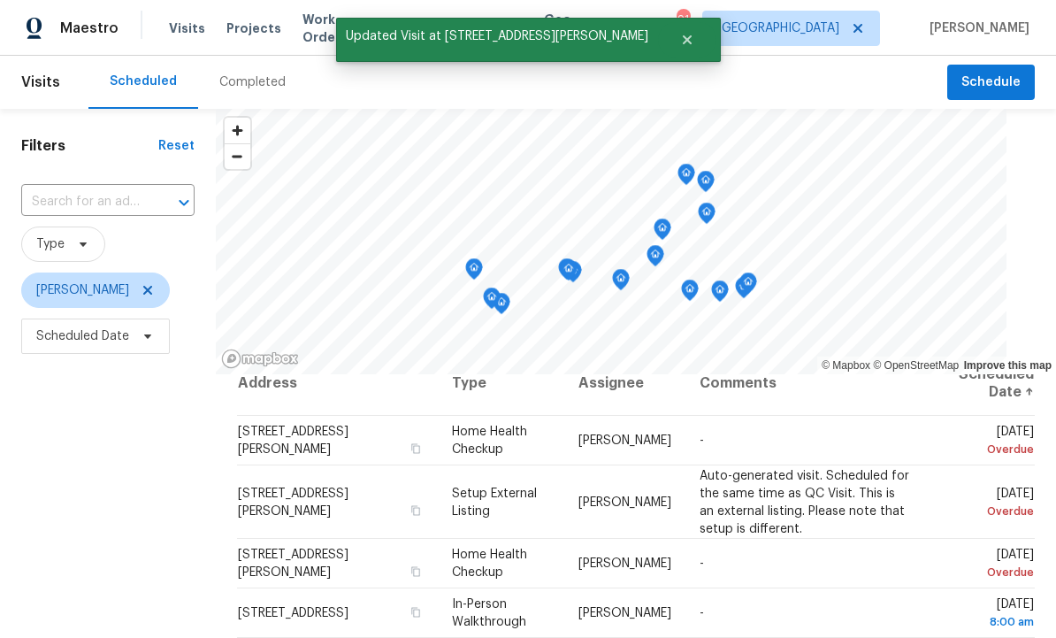
scroll to position [39, 0]
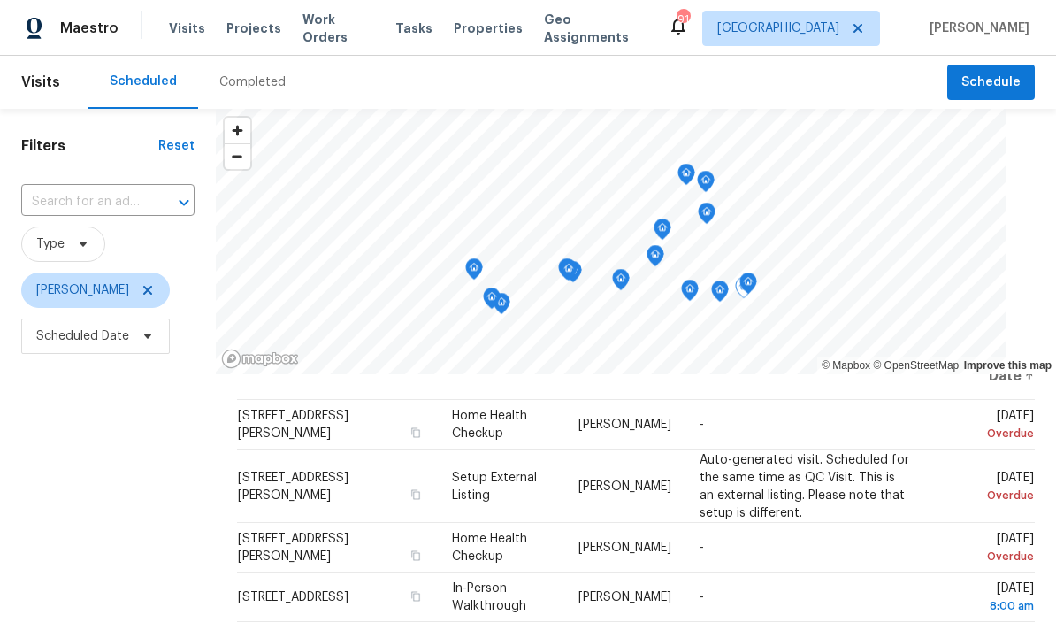
click at [0, 0] on icon at bounding box center [0, 0] width 0 height 0
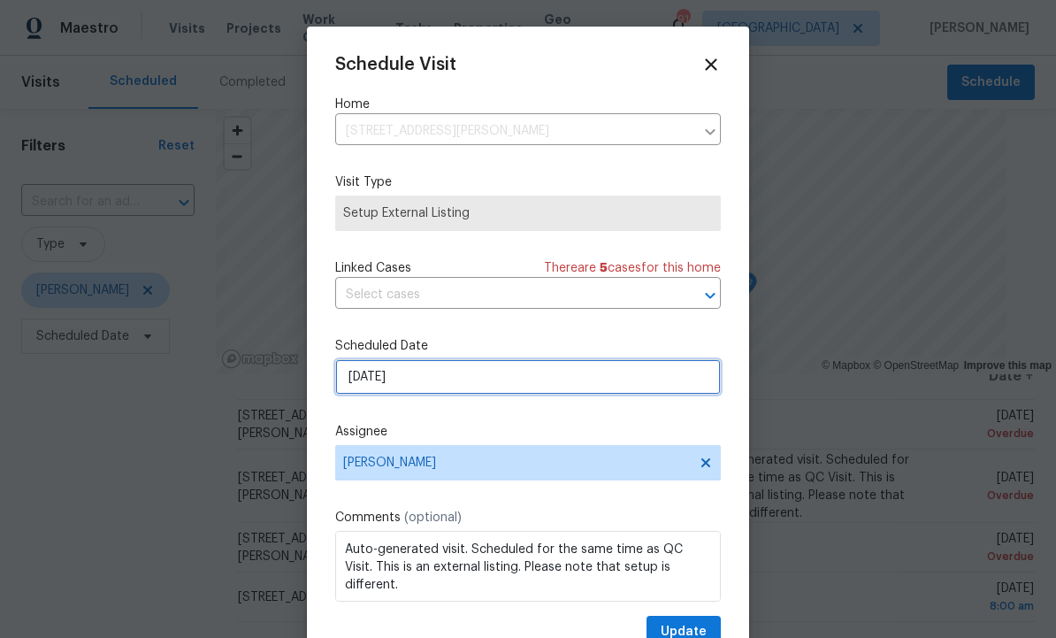
click at [471, 378] on input "[DATE]" at bounding box center [528, 376] width 386 height 35
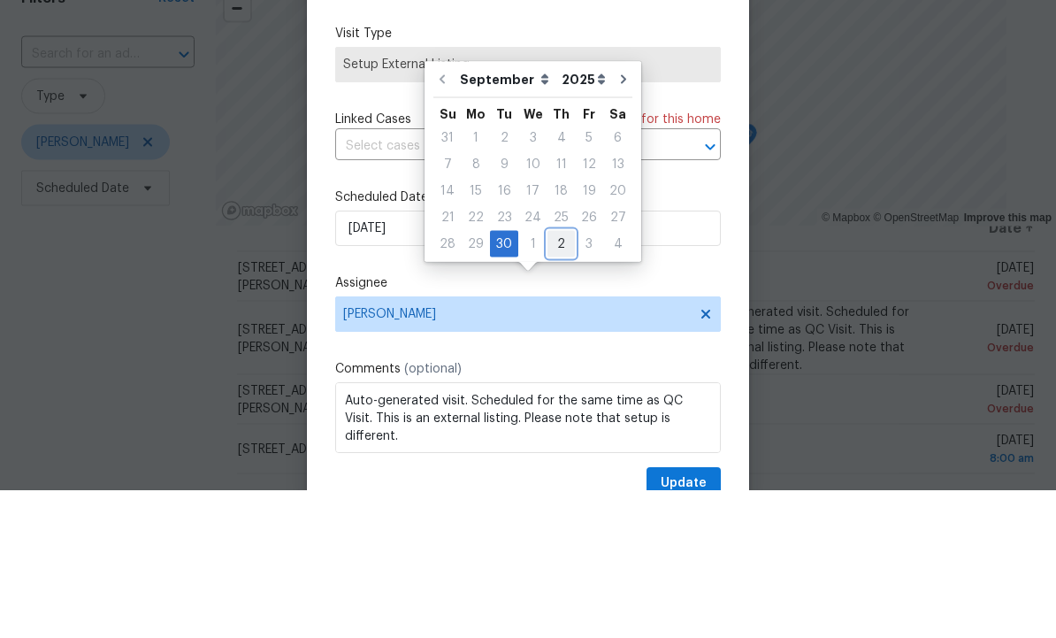
click at [561, 380] on div "2" at bounding box center [561, 392] width 27 height 25
type input "[DATE]"
select select "9"
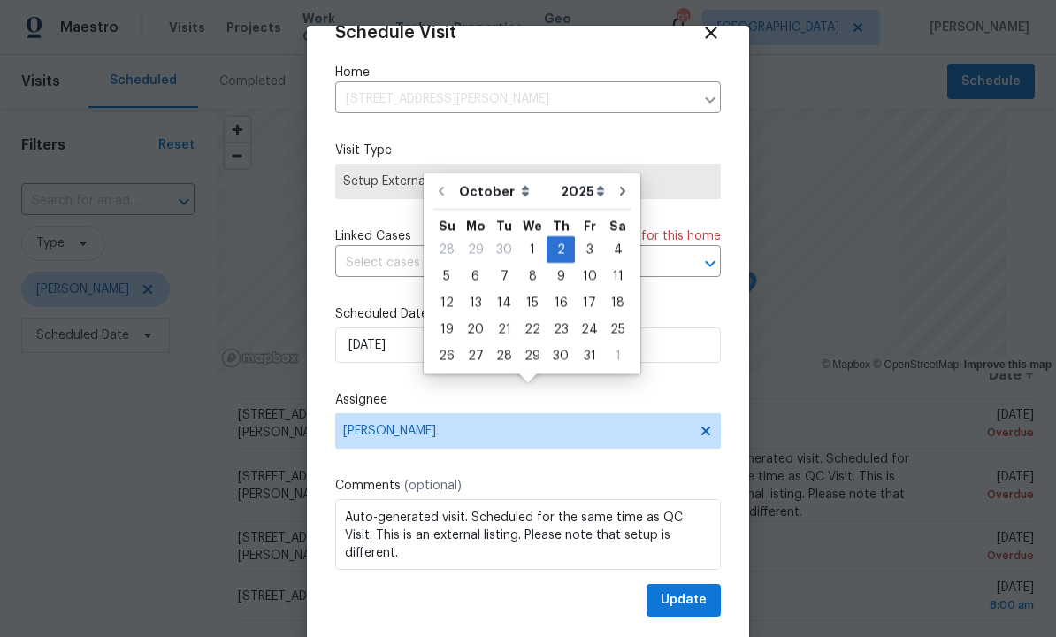
scroll to position [35, 0]
click at [687, 597] on span "Update" at bounding box center [684, 601] width 46 height 22
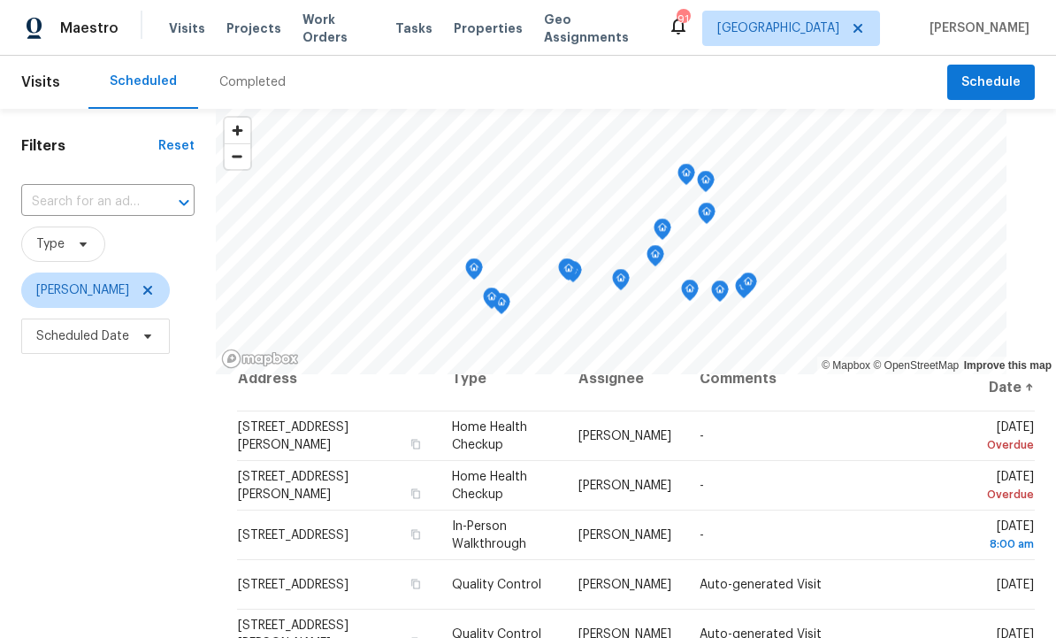
scroll to position [35, 0]
